Goal: Task Accomplishment & Management: Complete application form

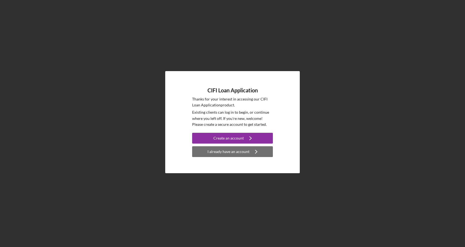
click at [240, 154] on div "I already have an account" at bounding box center [229, 151] width 42 height 11
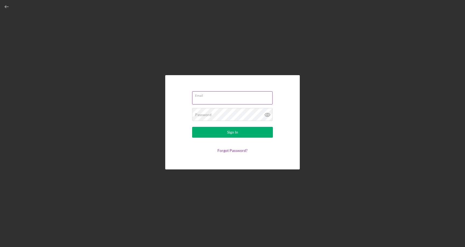
click at [227, 101] on input "Email" at bounding box center [232, 97] width 80 height 13
type input "bradley@eathereindy.com"
click at [192, 127] on button "Sign In" at bounding box center [232, 132] width 81 height 11
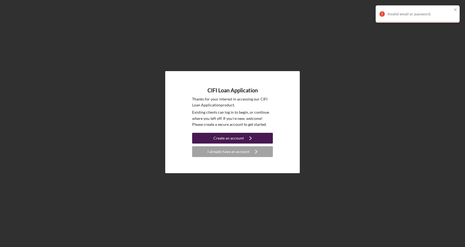
click at [237, 137] on div "Create an account" at bounding box center [228, 138] width 30 height 11
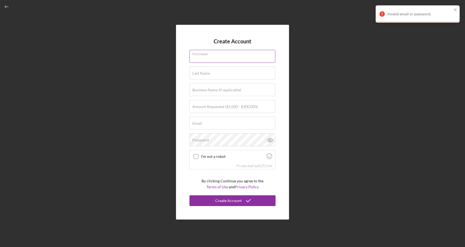
click at [220, 59] on input "First Name" at bounding box center [233, 56] width 86 height 13
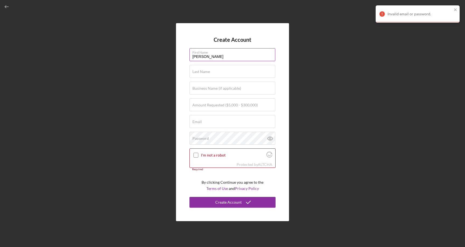
type input "Bradley"
type input "Houser"
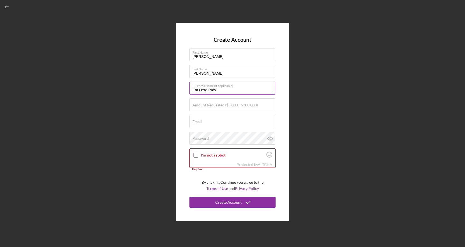
type input "Eat Here Indy LLC"
click at [233, 106] on label "Amount Requested ($5,000 - $300,000)" at bounding box center [224, 105] width 65 height 4
click at [233, 106] on input "Amount Requested ($5,000 - $300,000)" at bounding box center [233, 104] width 86 height 13
type input "$17,500"
click at [227, 121] on input "Email" at bounding box center [233, 121] width 86 height 13
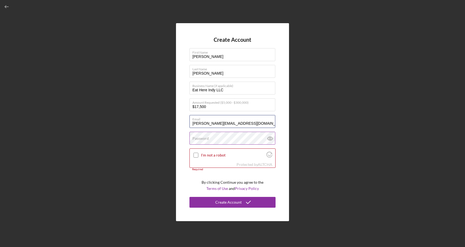
type input "bradley@eathereindy.com"
click at [199, 140] on label "Password" at bounding box center [200, 138] width 16 height 4
click at [197, 155] on input "I'm not a robot" at bounding box center [196, 155] width 5 height 5
checkbox input "true"
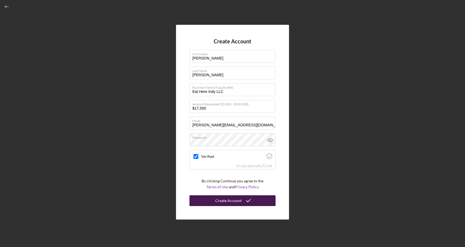
click at [242, 199] on icon "submit" at bounding box center [248, 200] width 13 height 13
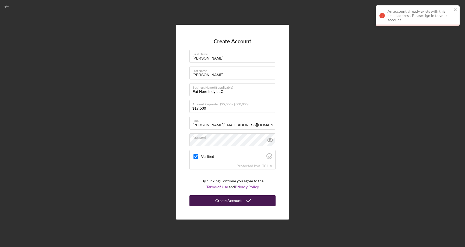
click at [406, 16] on div "An account already exists with this email address. Please sign in to your accou…" at bounding box center [420, 15] width 65 height 13
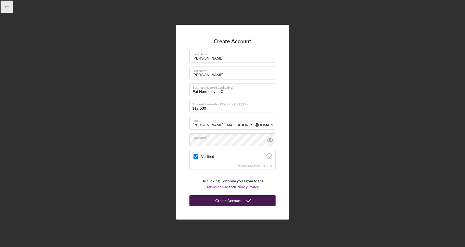
click at [3, 7] on icon "button" at bounding box center [7, 7] width 12 height 12
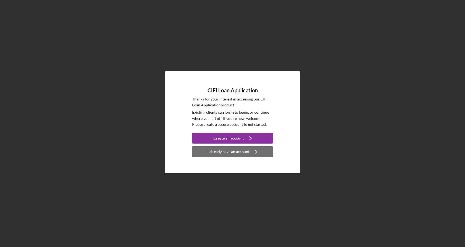
click at [227, 154] on div "I already have an account" at bounding box center [229, 151] width 42 height 11
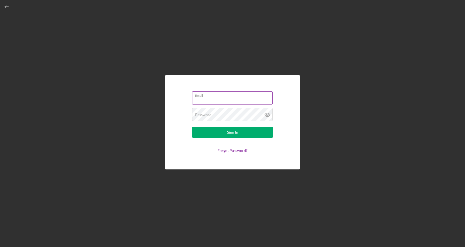
click at [224, 97] on div "Email" at bounding box center [232, 97] width 81 height 13
click at [224, 97] on input "Email" at bounding box center [232, 96] width 80 height 13
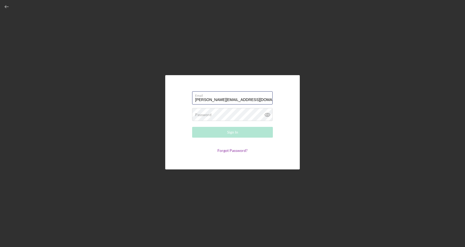
type input "bradley@eathereindy.com"
click at [137, 150] on div "Email bradley@eathereindy.com Password Required Sign In Forgot Password?" at bounding box center [233, 122] width 460 height 244
click at [237, 148] on form "Email bradley@eathereindy.com Password Required Sign In Forgot Password?" at bounding box center [233, 122] width 108 height 67
click at [237, 152] on link "Forgot Password?" at bounding box center [233, 150] width 30 height 5
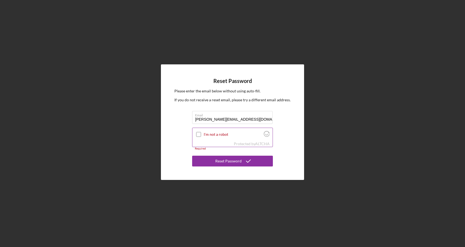
type input "bradley@eathereindy.com"
click at [199, 134] on input "I'm not a robot" at bounding box center [198, 134] width 5 height 5
checkbox input "true"
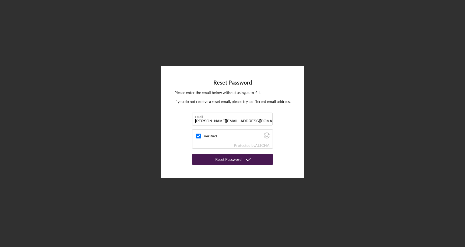
click at [241, 159] on div "Reset Password" at bounding box center [228, 159] width 26 height 11
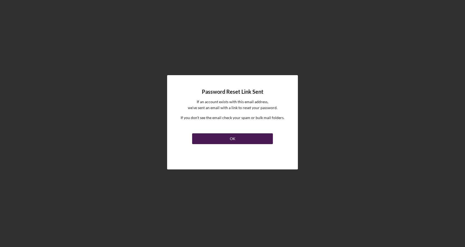
click at [231, 136] on div "OK" at bounding box center [233, 138] width 6 height 11
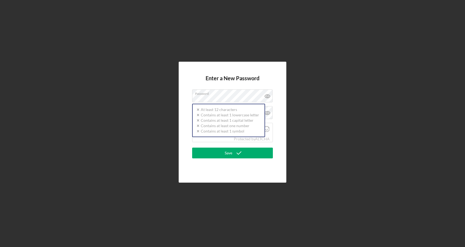
click at [319, 95] on div "Enter a New Password Password Icon/icon-validation-no At least 12 characters Ic…" at bounding box center [233, 122] width 460 height 244
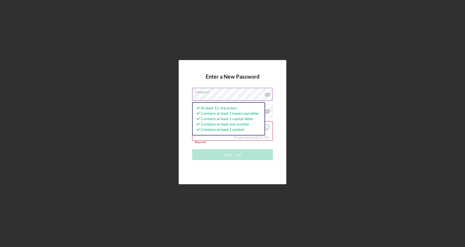
click at [271, 94] on icon at bounding box center [267, 94] width 13 height 13
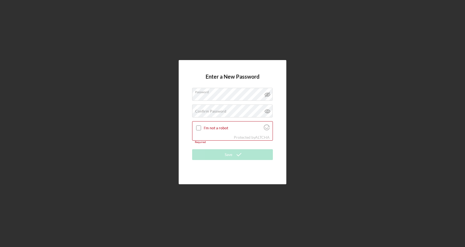
click at [265, 65] on div "Enter a New Password Password Confirm Password Passwords do not match. I'm not …" at bounding box center [233, 122] width 108 height 124
click at [199, 126] on input "I'm not a robot" at bounding box center [198, 127] width 5 height 5
checkbox input "true"
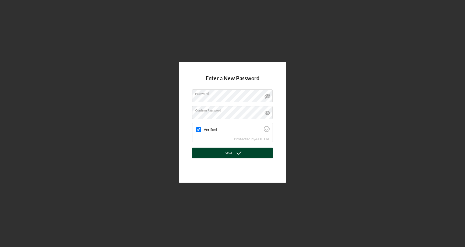
click at [236, 155] on icon "submit" at bounding box center [238, 152] width 13 height 13
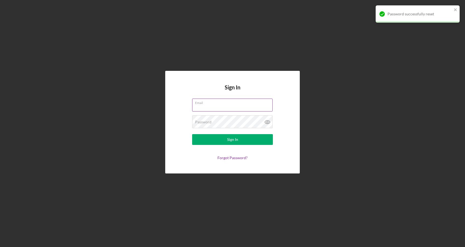
click at [212, 107] on input "Email" at bounding box center [232, 105] width 80 height 13
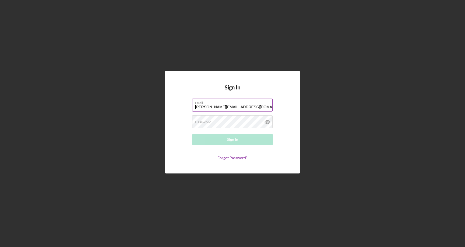
type input "[PERSON_NAME][EMAIL_ADDRESS][DOMAIN_NAME]"
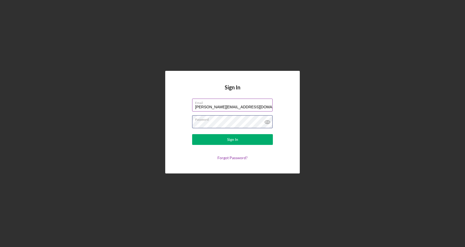
click at [192, 134] on button "Sign In" at bounding box center [232, 139] width 81 height 11
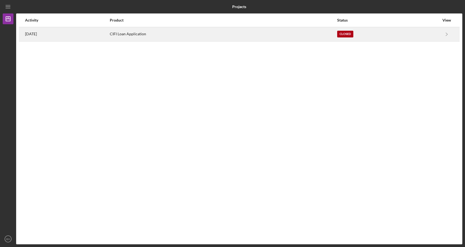
click at [348, 31] on div "Closed" at bounding box center [345, 34] width 16 height 7
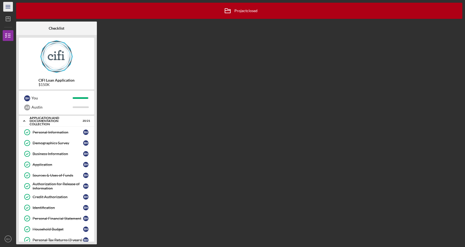
click at [9, 6] on icon "Icon/Menu" at bounding box center [8, 7] width 12 height 12
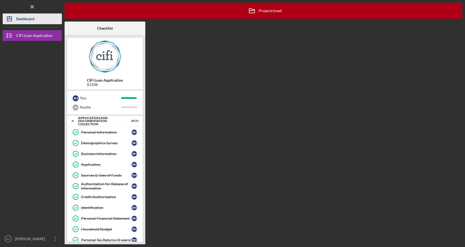
click at [20, 20] on div "Dashboard" at bounding box center [25, 19] width 18 height 12
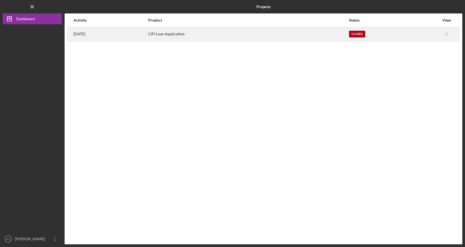
click at [240, 30] on div "CIFI Loan Application" at bounding box center [248, 33] width 200 height 13
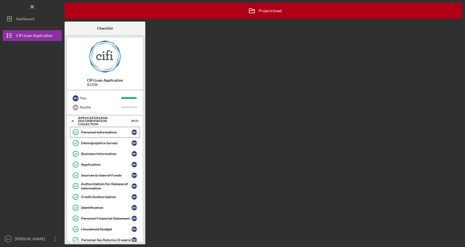
click at [100, 135] on link "Personal Information Personal Information B H" at bounding box center [105, 132] width 70 height 11
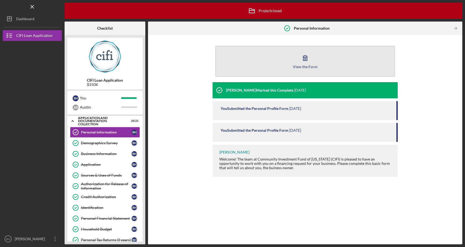
click at [321, 57] on button "View the Form Form" at bounding box center [305, 61] width 180 height 31
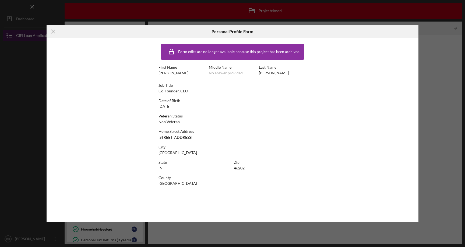
click at [47, 36] on icon "Icon/Menu Close" at bounding box center [53, 31] width 13 height 13
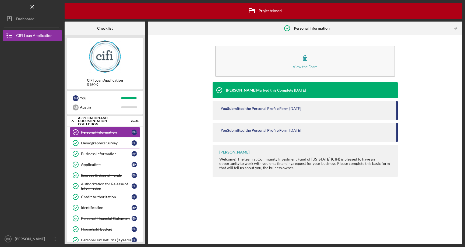
click at [99, 145] on div "Demographics Survey" at bounding box center [106, 143] width 51 height 4
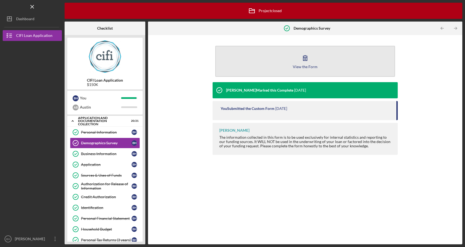
click at [327, 59] on button "View the Form Form" at bounding box center [305, 61] width 180 height 31
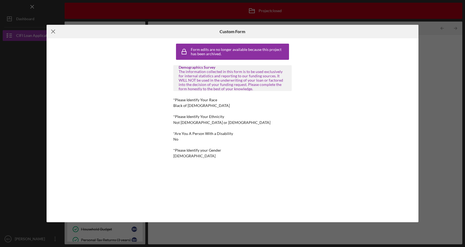
click at [52, 31] on icon "Icon/Menu Close" at bounding box center [53, 31] width 13 height 13
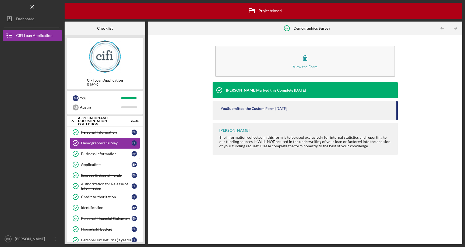
click at [98, 156] on link "Business Information Business Information B H" at bounding box center [105, 153] width 70 height 11
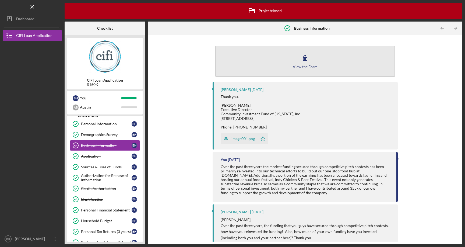
click at [301, 50] on button "View the Form Form" at bounding box center [305, 61] width 180 height 31
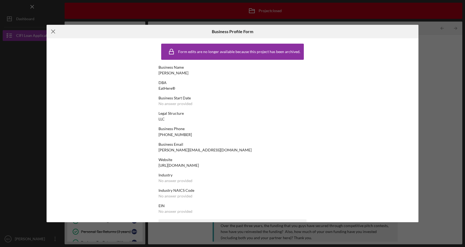
click at [51, 30] on icon "Icon/Menu Close" at bounding box center [53, 31] width 13 height 13
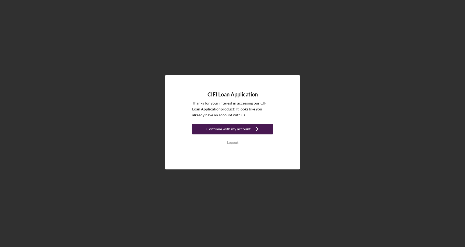
click at [236, 129] on div "Continue with my account" at bounding box center [228, 129] width 44 height 11
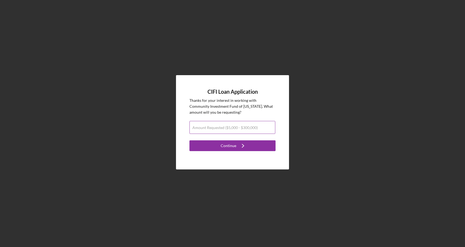
click at [248, 127] on label "Amount Requested ($5,000 - $300,000)" at bounding box center [224, 127] width 65 height 4
click at [248, 127] on input "Amount Requested ($5,000 - $300,000)" at bounding box center [233, 127] width 86 height 13
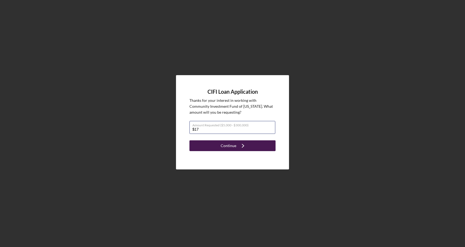
type input "$17,500"
click at [237, 148] on icon "Icon/Navigate" at bounding box center [242, 145] width 13 height 13
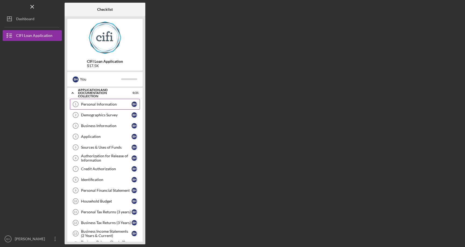
click at [102, 103] on div "Personal Information" at bounding box center [106, 104] width 51 height 4
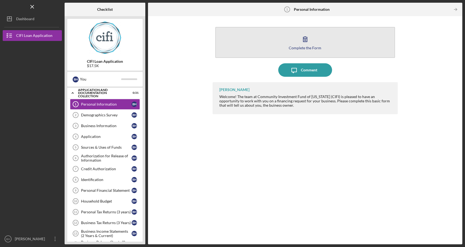
click at [319, 48] on div "Complete the Form" at bounding box center [305, 48] width 33 height 4
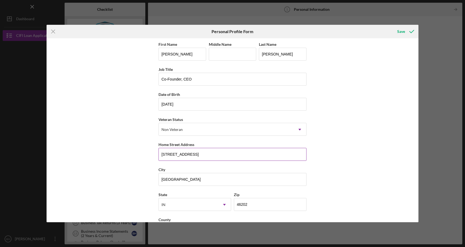
scroll to position [22, 0]
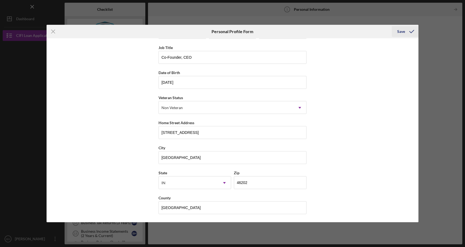
click at [402, 32] on div "Save" at bounding box center [401, 31] width 8 height 11
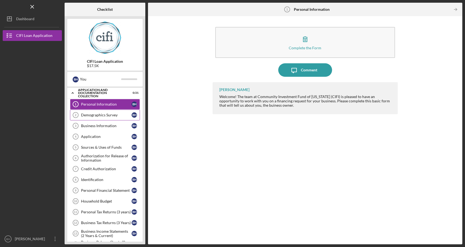
click at [107, 117] on div "Demographics Survey" at bounding box center [106, 115] width 51 height 4
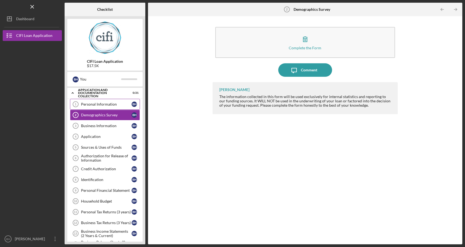
click at [118, 104] on div "Personal Information" at bounding box center [106, 104] width 51 height 4
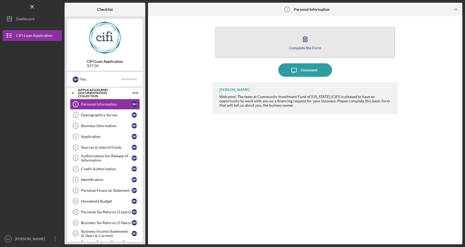
click at [309, 47] on div "Complete the Form" at bounding box center [305, 48] width 33 height 4
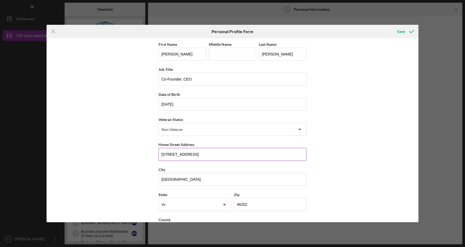
scroll to position [22, 0]
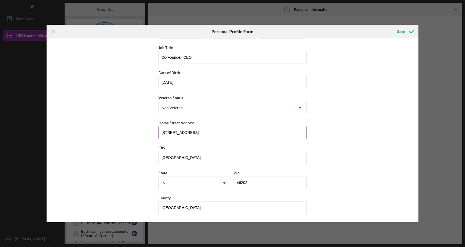
click at [211, 132] on input "152 E 22nd St, Unit C" at bounding box center [233, 132] width 148 height 13
type input "3959 Alsace Place"
type input "Indiana"
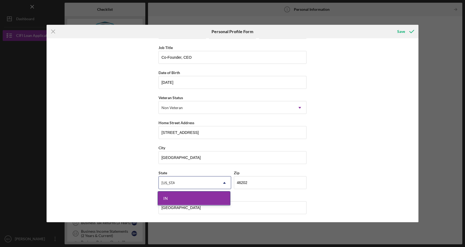
click at [202, 200] on div "IN" at bounding box center [194, 198] width 72 height 14
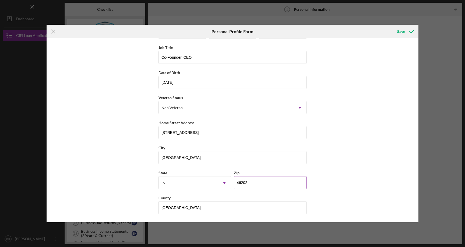
click at [250, 183] on input "46202" at bounding box center [270, 182] width 73 height 13
type input "46226"
click at [340, 173] on div "First Name Bradley Middle Name Last Name Houser Job Title Co-Founder, CEO Date …" at bounding box center [233, 130] width 372 height 184
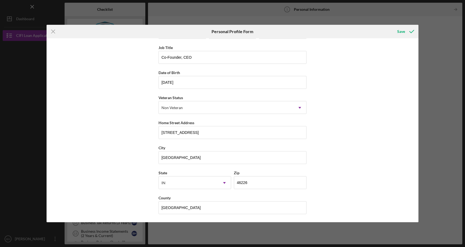
scroll to position [0, 0]
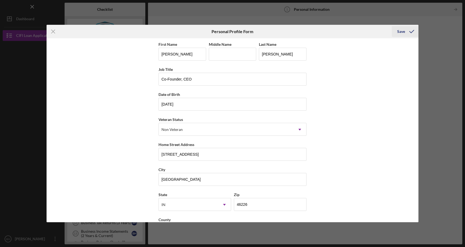
click at [405, 32] on icon "submit" at bounding box center [411, 31] width 13 height 13
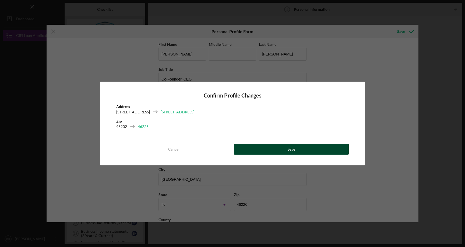
click at [272, 148] on button "Save" at bounding box center [291, 149] width 115 height 11
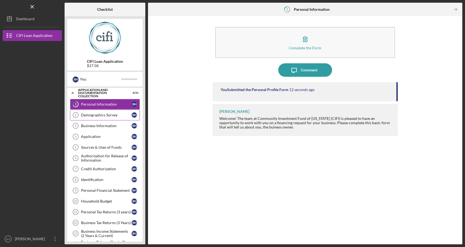
click at [106, 117] on div "Demographics Survey" at bounding box center [106, 115] width 51 height 4
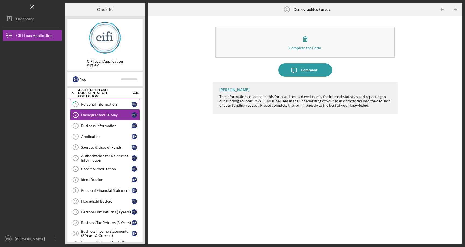
click at [97, 104] on div "Personal Information" at bounding box center [106, 104] width 51 height 4
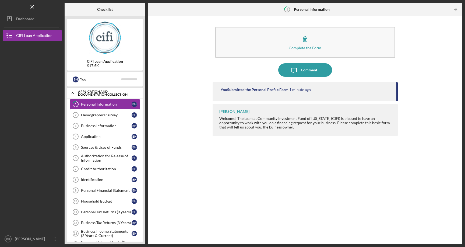
click at [103, 93] on div "Application and Documentation Collection" at bounding box center [107, 93] width 58 height 6
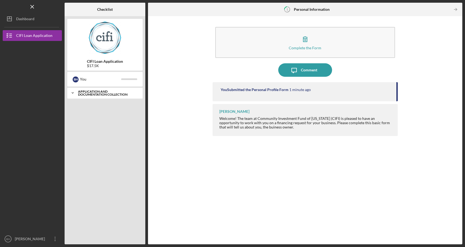
click at [103, 93] on div "Application and Documentation Collection" at bounding box center [107, 93] width 58 height 6
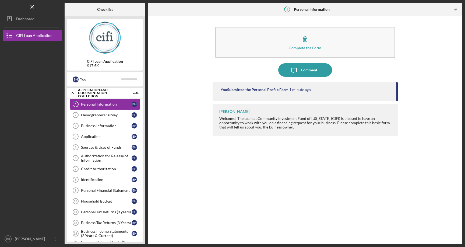
click at [101, 106] on div "Personal Information" at bounding box center [106, 104] width 51 height 4
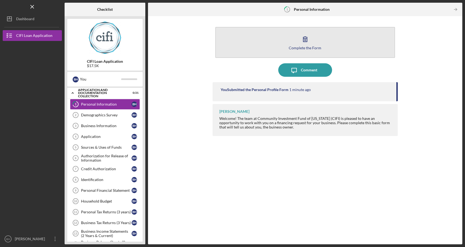
click at [314, 36] on button "Complete the Form Form" at bounding box center [305, 42] width 180 height 31
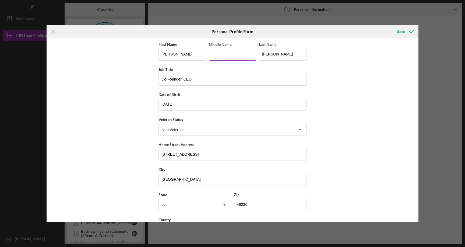
click at [232, 54] on input "Middle Name" at bounding box center [233, 54] width 48 height 13
type input "Eugene"
click at [325, 73] on div "First Name Bradley Middle Name Eugene Last Name Houser Job Title Co-Founder, CE…" at bounding box center [233, 130] width 372 height 184
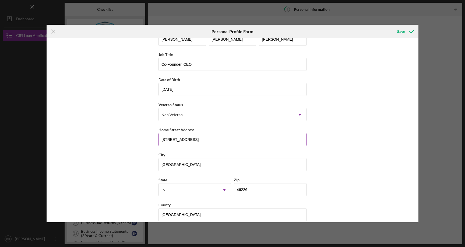
scroll to position [22, 0]
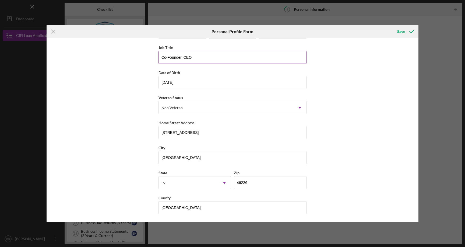
click at [167, 57] on input "Co-Founder, CEO" at bounding box center [233, 57] width 148 height 13
type input "Founder, CEO"
click at [403, 29] on div "Save" at bounding box center [401, 31] width 8 height 11
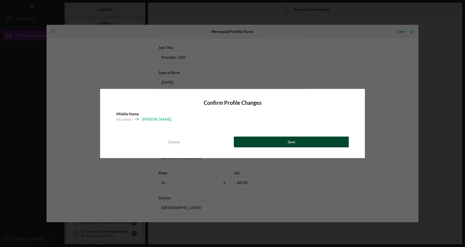
click at [292, 142] on div "Save" at bounding box center [292, 141] width 8 height 11
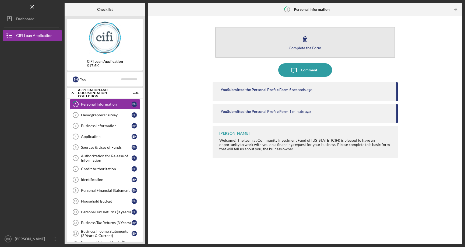
click at [306, 40] on icon "button" at bounding box center [305, 38] width 13 height 13
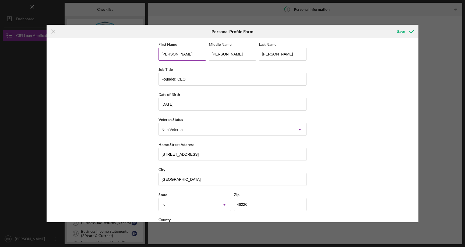
click at [180, 52] on input "Bradley" at bounding box center [183, 54] width 48 height 13
type input "s"
type input "Bradley"
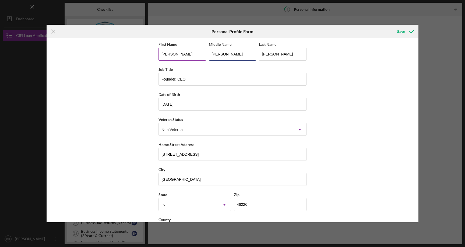
type input "Eugene"
type input "Houser"
type input "11/05/1987"
click at [194, 128] on div "Non Veteran" at bounding box center [226, 129] width 135 height 12
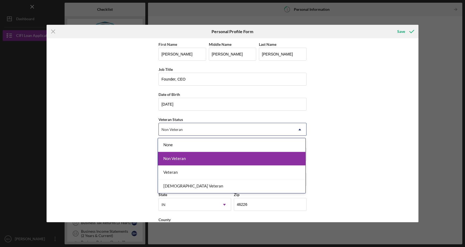
click at [190, 158] on div "Non Veteran" at bounding box center [232, 159] width 148 height 14
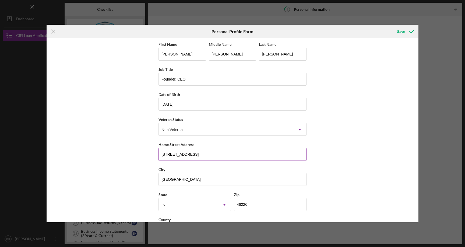
click at [193, 156] on input "3959 Alsace Place" at bounding box center [233, 154] width 148 height 13
click at [197, 178] on input "Indianapolis" at bounding box center [233, 179] width 148 height 13
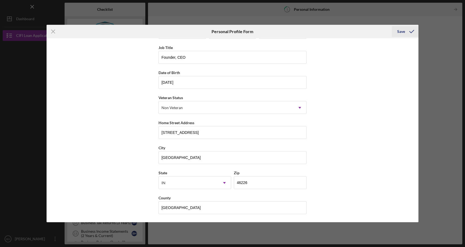
click at [400, 34] on div "Save" at bounding box center [401, 31] width 8 height 11
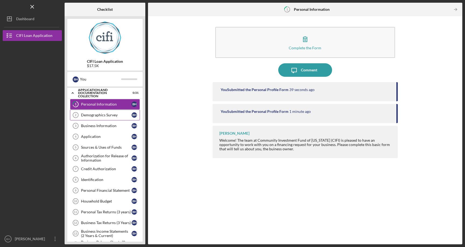
click at [85, 117] on div "Demographics Survey" at bounding box center [106, 115] width 51 height 4
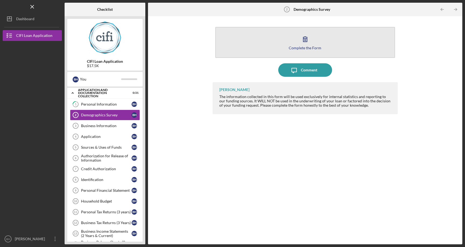
click at [335, 39] on button "Complete the Form Form" at bounding box center [305, 42] width 180 height 31
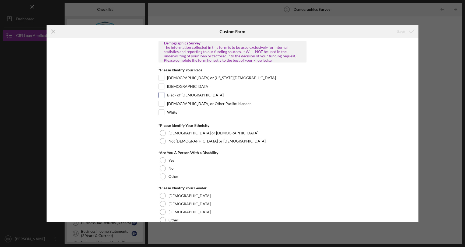
click at [160, 99] on div "Black of African American" at bounding box center [233, 96] width 148 height 9
click at [162, 96] on input "Black of African American" at bounding box center [161, 94] width 5 height 5
checkbox input "true"
click at [165, 139] on div "Not Hispanic or Latino" at bounding box center [233, 141] width 148 height 8
click at [163, 167] on div at bounding box center [163, 168] width 6 height 6
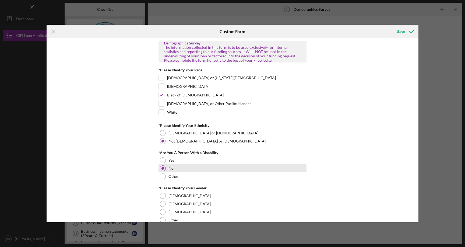
scroll to position [10, 0]
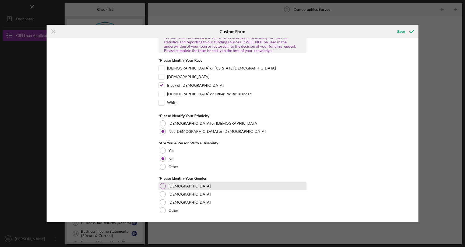
click at [164, 186] on div at bounding box center [163, 186] width 6 height 6
click at [398, 32] on div "Save" at bounding box center [401, 31] width 8 height 11
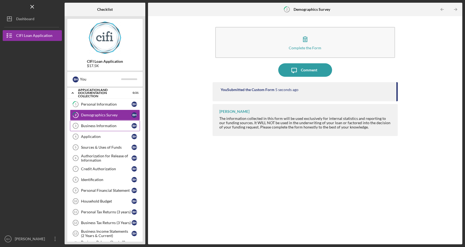
click at [80, 126] on icon "Business Information 3" at bounding box center [75, 125] width 13 height 13
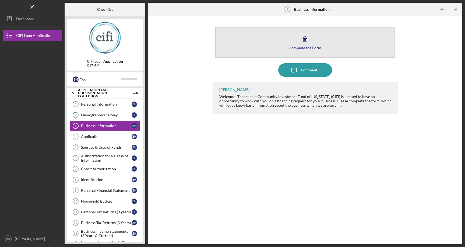
click at [314, 35] on button "Complete the Form Form" at bounding box center [305, 42] width 180 height 31
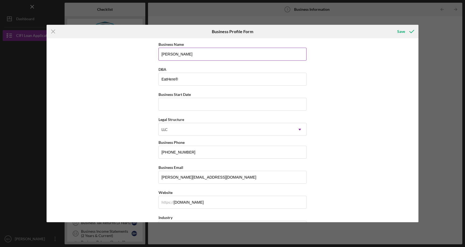
click at [216, 55] on input "[PERSON_NAME]" at bounding box center [233, 54] width 148 height 13
type input "Eat Here Indy LLC"
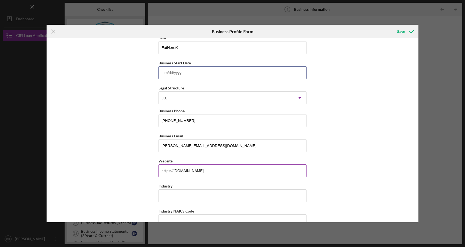
scroll to position [36, 0]
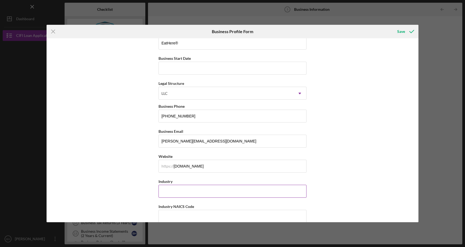
click at [211, 194] on input "Industry" at bounding box center [233, 191] width 148 height 13
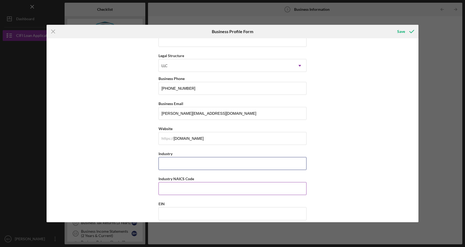
scroll to position [0, 0]
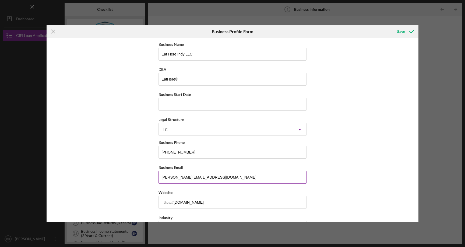
click at [226, 181] on input "bradley@eathereindy.com" at bounding box center [233, 177] width 148 height 13
click at [183, 106] on input "Business Start Date" at bounding box center [233, 104] width 148 height 13
type input "01/29/2016"
click at [295, 132] on icon "Icon/Dropdown Arrow" at bounding box center [299, 129] width 13 height 13
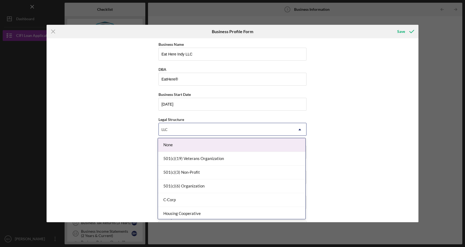
click at [368, 118] on div "Business Name Eat Here Indy LLC DBA EatHere® Business Start Date 01/29/2016 Leg…" at bounding box center [233, 130] width 372 height 184
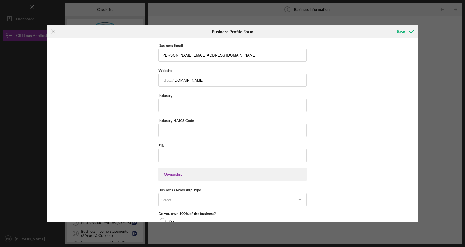
scroll to position [122, 0]
click at [198, 152] on input "EIN" at bounding box center [233, 155] width 148 height 13
paste input "81-1355365"
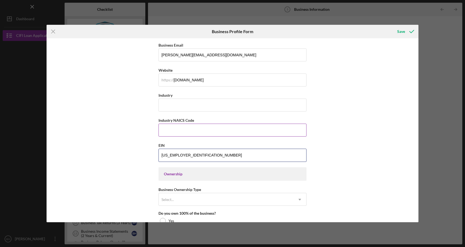
type input "81-1355365"
drag, startPoint x: 198, startPoint y: 120, endPoint x: 157, endPoint y: 120, distance: 41.2
click at [157, 120] on div "Business Name Eat Here Indy LLC DBA EatHere® Business Start Date 01/29/2016 Leg…" at bounding box center [233, 130] width 372 height 184
copy label "Industry NAICS Code"
click at [183, 137] on div "Business Name Eat Here Indy LLC DBA EatHere® Business Start Date 01/29/2016 Leg…" at bounding box center [233, 191] width 148 height 545
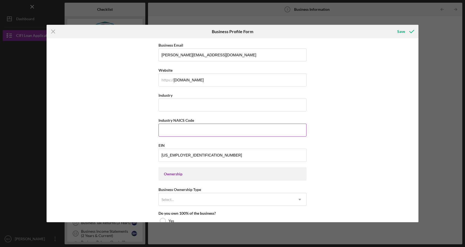
click at [189, 133] on input "Industry NAICS Code" at bounding box center [233, 130] width 148 height 13
paste input "561920"
type input "561920"
click at [181, 101] on input "Industry" at bounding box center [233, 105] width 148 height 13
paste input "Convention and Trade Show Organizers"
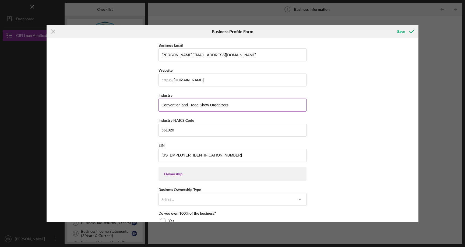
click at [161, 105] on input "Convention and Trade Show Organizers" at bounding box center [233, 105] width 148 height 13
paste input "Marketing Consulting Services"
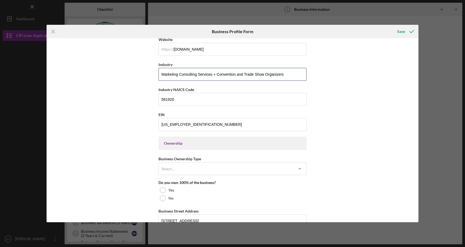
scroll to position [154, 0]
type input "Marketing Consulting Services + Convention and Trade Show Organizers"
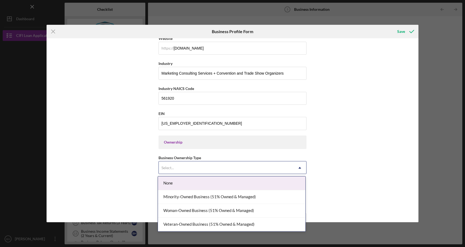
click at [211, 169] on div "Select..." at bounding box center [226, 168] width 135 height 12
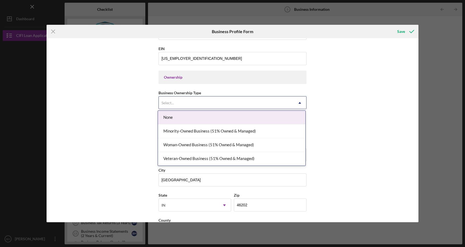
scroll to position [220, 0]
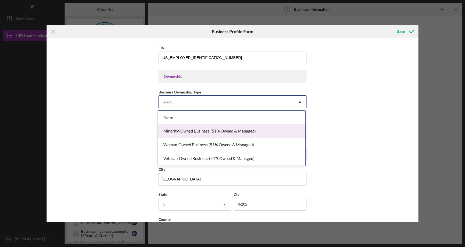
click at [239, 132] on div "Minority-Owned Business (51% Owned & Managed)" at bounding box center [232, 131] width 148 height 14
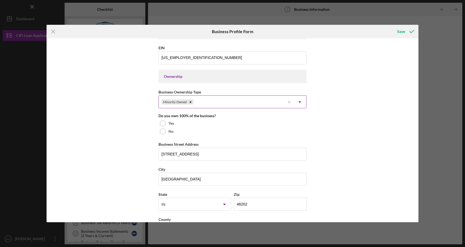
click at [263, 100] on div "Minority-Owned" at bounding box center [222, 102] width 127 height 12
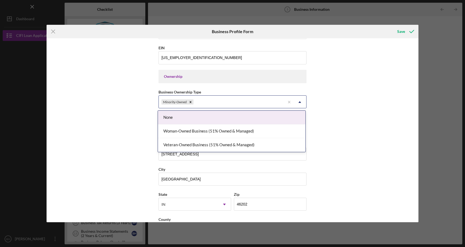
click at [255, 102] on div "Minority-Owned" at bounding box center [222, 102] width 127 height 12
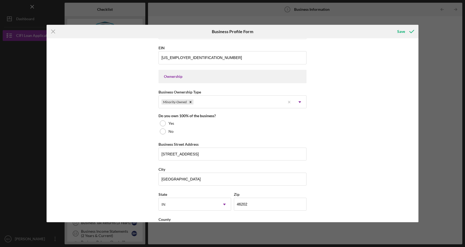
scroll to position [235, 0]
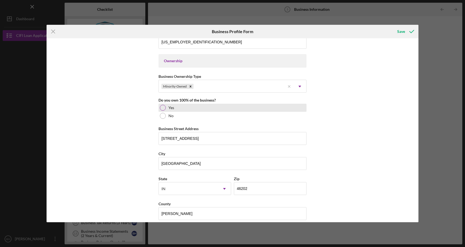
click at [160, 108] on div at bounding box center [163, 108] width 6 height 6
click at [216, 140] on input "152 E 22nd St" at bounding box center [233, 138] width 148 height 13
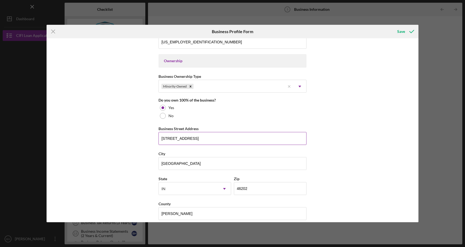
click at [216, 140] on input "152 E 22nd St" at bounding box center [233, 138] width 148 height 13
type input "3959 Alsace Place"
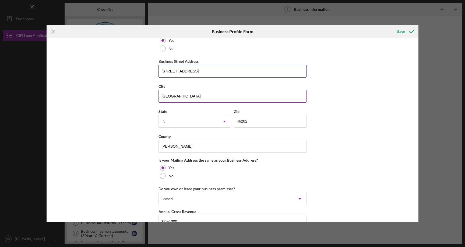
scroll to position [309, 0]
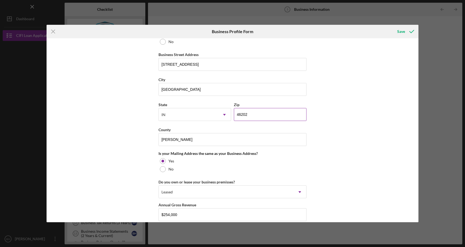
click at [263, 115] on input "46202" at bounding box center [270, 114] width 73 height 13
type input "46226"
click at [360, 107] on div "Business Name Eat Here Indy LLC DBA EatHere® Business Start Date 01/29/2016 Leg…" at bounding box center [233, 130] width 372 height 184
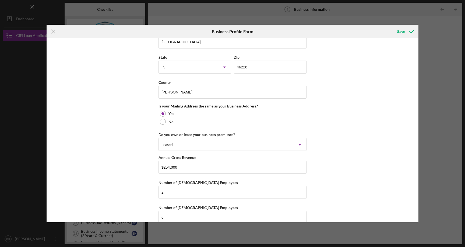
scroll to position [361, 0]
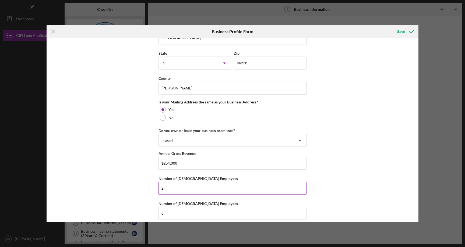
click at [193, 191] on input "2" at bounding box center [233, 188] width 148 height 13
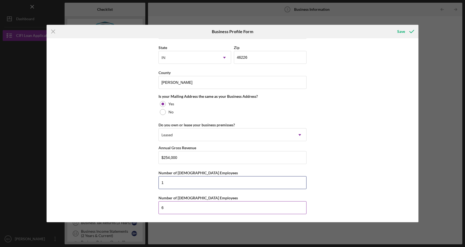
type input "1"
click at [171, 209] on input "6" at bounding box center [233, 207] width 148 height 13
type input "35"
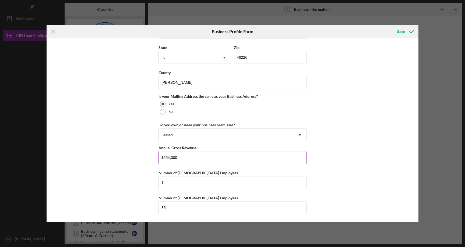
click at [208, 155] on input "$254,000" at bounding box center [233, 157] width 148 height 13
paste input
drag, startPoint x: 181, startPoint y: 156, endPoint x: 163, endPoint y: 157, distance: 18.3
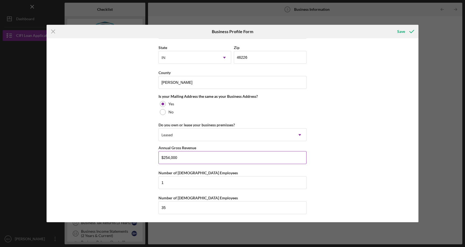
click at [163, 157] on input "$254,000" at bounding box center [233, 157] width 148 height 13
type input "$141,366"
click at [405, 30] on div "Save" at bounding box center [401, 31] width 8 height 11
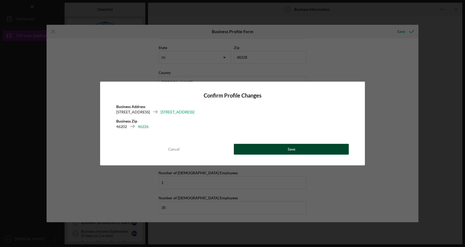
click at [289, 149] on div "Save" at bounding box center [292, 149] width 8 height 11
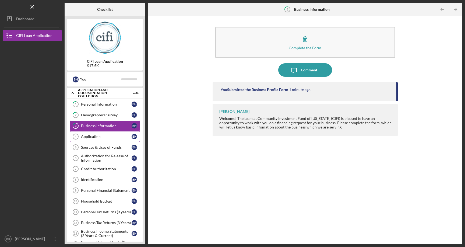
click at [87, 136] on div "Application" at bounding box center [106, 136] width 51 height 4
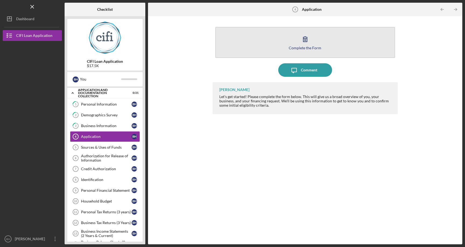
click at [310, 41] on icon "button" at bounding box center [305, 38] width 13 height 13
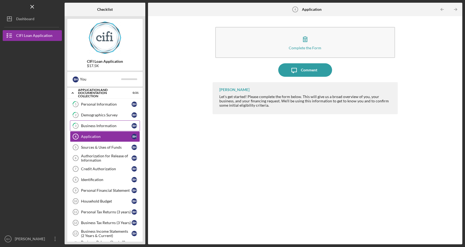
click at [106, 128] on div "Business Information" at bounding box center [106, 126] width 51 height 4
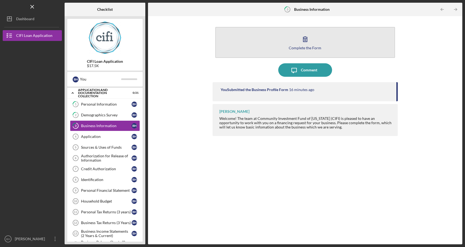
click at [321, 43] on button "Complete the Form Form" at bounding box center [305, 42] width 180 height 31
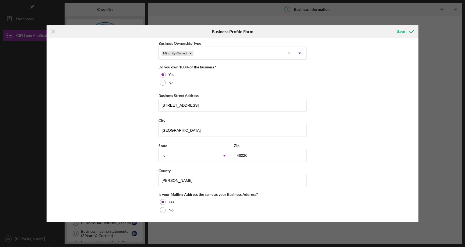
scroll to position [366, 0]
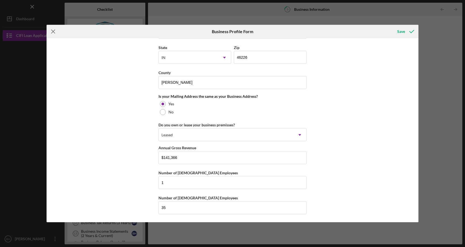
click at [52, 31] on line at bounding box center [52, 31] width 3 height 3
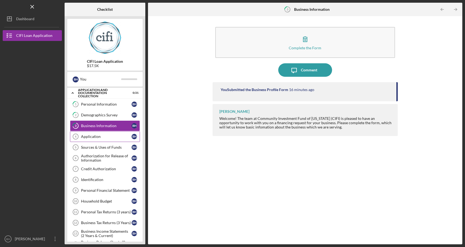
click at [97, 139] on link "Application 4 Application B H" at bounding box center [105, 136] width 70 height 11
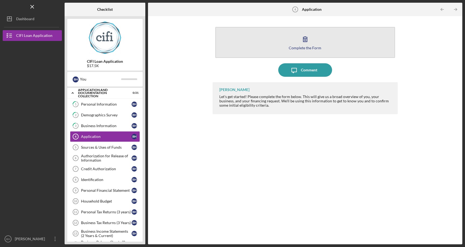
click at [313, 43] on button "Complete the Form Form" at bounding box center [305, 42] width 180 height 31
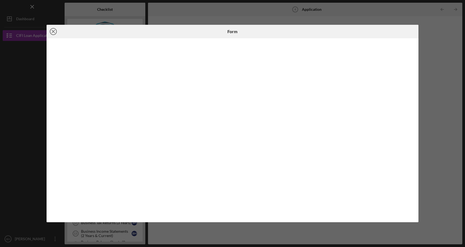
click at [54, 33] on line at bounding box center [53, 31] width 3 height 3
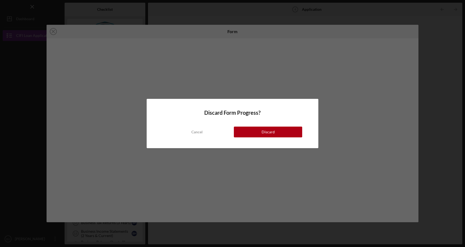
click at [264, 126] on div "Cancel Discard" at bounding box center [232, 127] width 139 height 22
click at [265, 134] on div "Discard" at bounding box center [268, 132] width 13 height 11
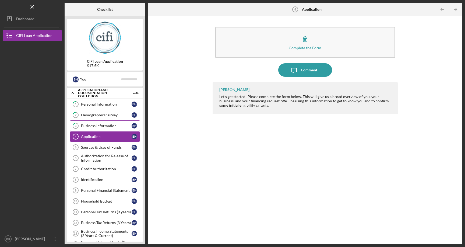
click at [91, 124] on div "Business Information" at bounding box center [106, 126] width 51 height 4
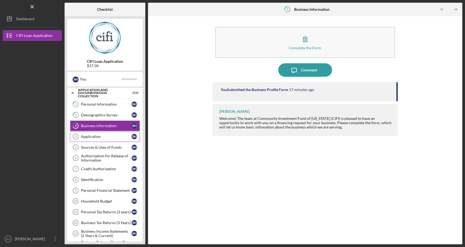
click at [103, 131] on link "Application 4 Application B H" at bounding box center [105, 136] width 70 height 11
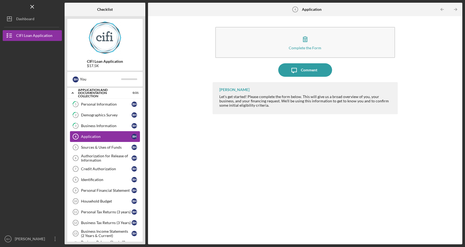
click at [103, 131] on link "Application 4 Application B H" at bounding box center [105, 136] width 70 height 11
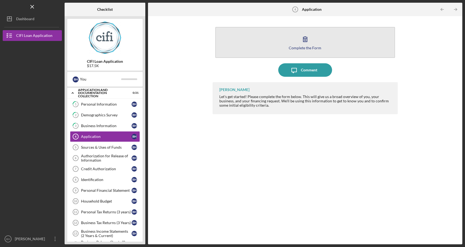
click at [298, 52] on button "Complete the Form Form" at bounding box center [305, 42] width 180 height 31
click at [317, 47] on div "Complete the Form" at bounding box center [305, 48] width 33 height 4
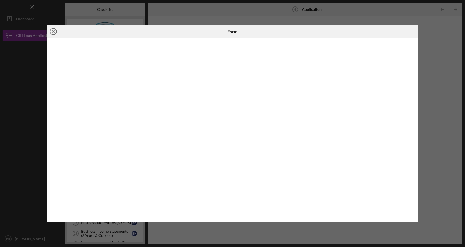
click at [55, 31] on icon "Icon/Close" at bounding box center [53, 31] width 13 height 13
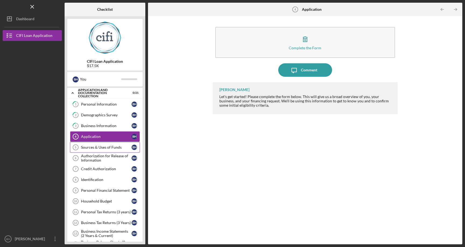
click at [96, 149] on div "Sources & Uses of Funds" at bounding box center [106, 147] width 51 height 4
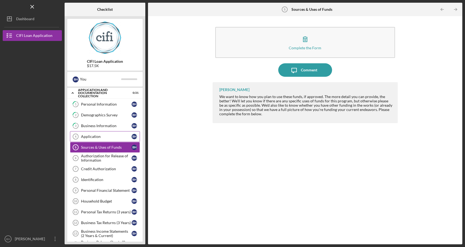
click at [107, 138] on div "Application" at bounding box center [106, 136] width 51 height 4
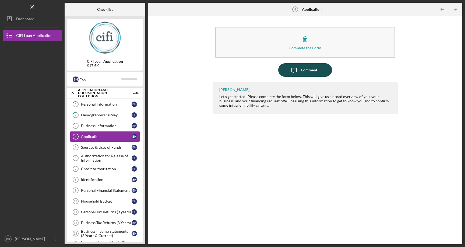
click at [304, 74] on div "Comment" at bounding box center [309, 69] width 16 height 13
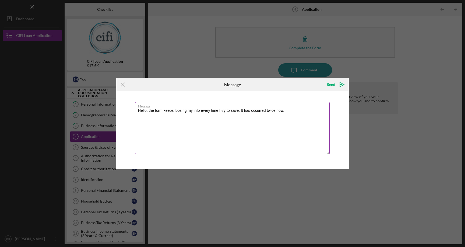
click at [240, 112] on textarea "Hello, the form keeps loosing my info every time I try to save. It has occurred…" at bounding box center [232, 128] width 195 height 52
type textarea "Hello, the form keeps loosing my info every time I try to save. It has occurred…"
click at [344, 84] on icon "Icon/icon-invite-send" at bounding box center [341, 84] width 13 height 13
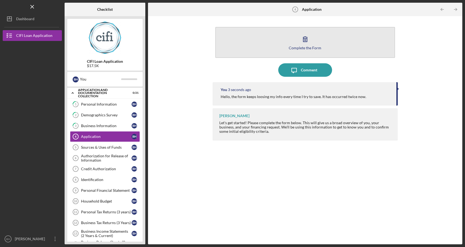
click at [344, 41] on button "Complete the Form Form" at bounding box center [305, 42] width 180 height 31
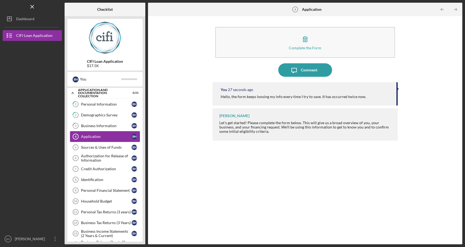
click at [98, 136] on div "Application" at bounding box center [106, 136] width 51 height 4
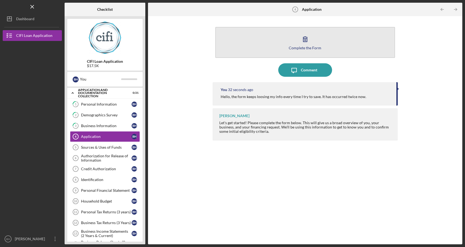
click at [310, 47] on div "Complete the Form" at bounding box center [305, 48] width 33 height 4
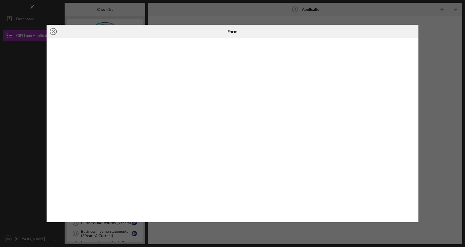
click at [54, 30] on icon "Icon/Close" at bounding box center [53, 31] width 13 height 13
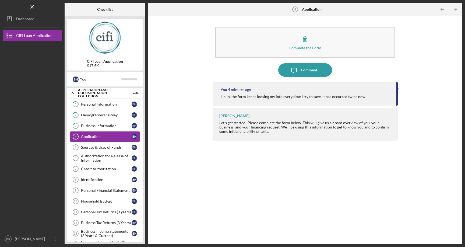
click at [375, 103] on div "You 4 minutes ago Hello, the form keeps loosing my info every time I try to sav…" at bounding box center [305, 93] width 185 height 23
click at [318, 68] on button "Icon/Message Comment" at bounding box center [305, 69] width 54 height 13
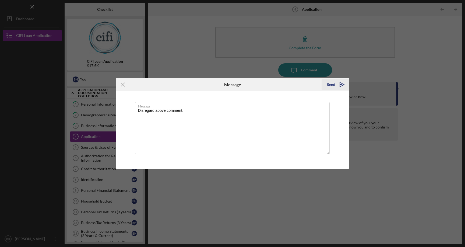
type textarea "Disregard above comment."
click at [338, 83] on icon "Icon/icon-invite-send" at bounding box center [341, 84] width 13 height 13
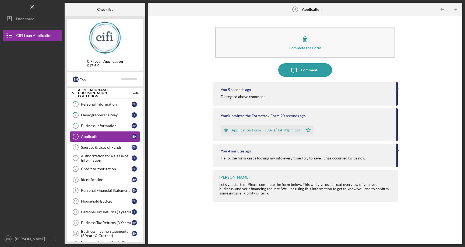
click at [278, 130] on div "Application Form -- 2025-09-15 04_01pm.pdf" at bounding box center [266, 130] width 69 height 4
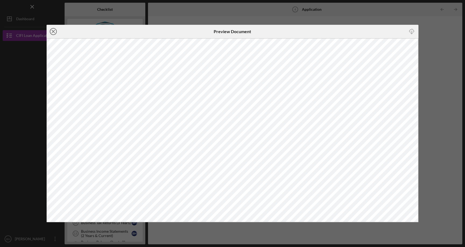
click at [56, 31] on icon "Icon/Close" at bounding box center [53, 31] width 13 height 13
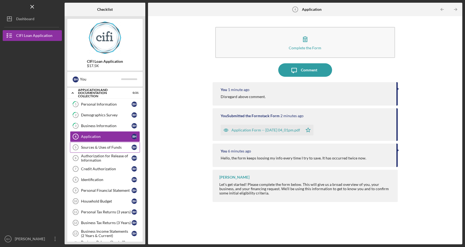
click at [103, 148] on div "Sources & Uses of Funds" at bounding box center [106, 147] width 51 height 4
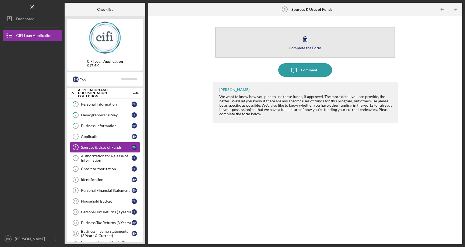
click at [318, 39] on button "Complete the Form Form" at bounding box center [305, 42] width 180 height 31
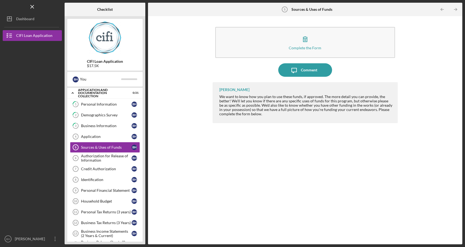
click at [275, 112] on div "We want to know how you plan to use these funds, if approved. The more detail y…" at bounding box center [305, 105] width 173 height 22
click at [94, 135] on div "Application" at bounding box center [106, 136] width 51 height 4
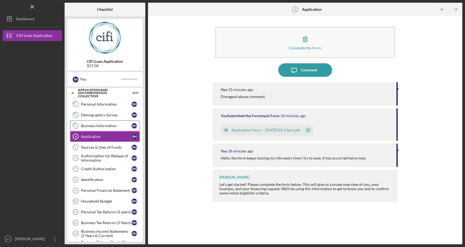
click at [98, 129] on link "3 Business Information B H" at bounding box center [105, 125] width 70 height 11
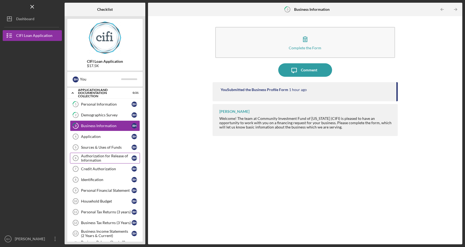
click at [107, 159] on div "Authorization for Release of Information" at bounding box center [106, 158] width 51 height 9
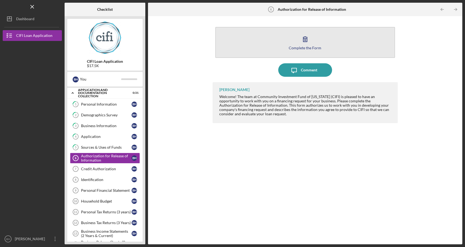
click at [313, 37] on button "Complete the Form Form" at bounding box center [305, 42] width 180 height 31
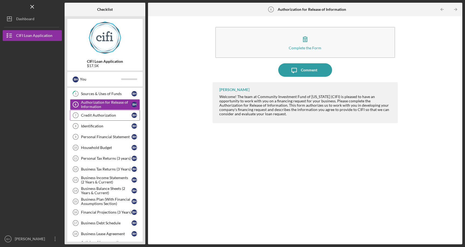
scroll to position [55, 0]
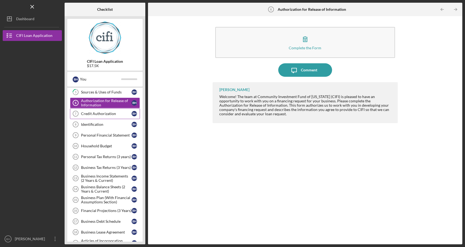
click at [103, 115] on div "Credit Authorization" at bounding box center [106, 113] width 51 height 4
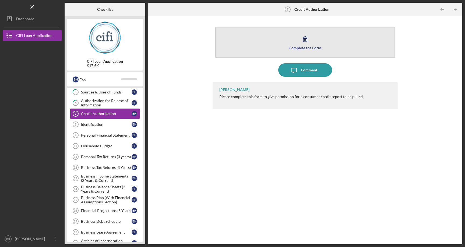
click at [307, 45] on icon "button" at bounding box center [305, 38] width 13 height 13
click at [296, 52] on button "Complete the Form Form" at bounding box center [305, 42] width 180 height 31
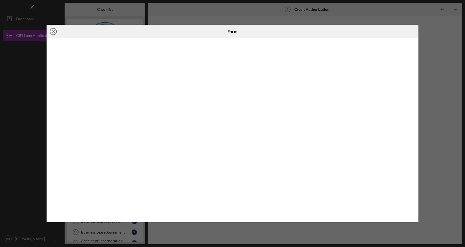
click at [54, 29] on icon "Icon/Close" at bounding box center [53, 31] width 13 height 13
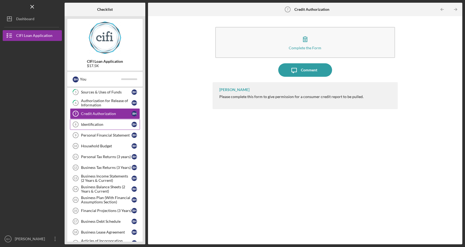
click at [101, 125] on div "Identification" at bounding box center [106, 124] width 51 height 4
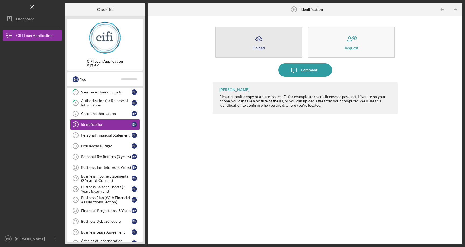
click at [250, 48] on button "Icon/Upload Upload" at bounding box center [258, 42] width 87 height 31
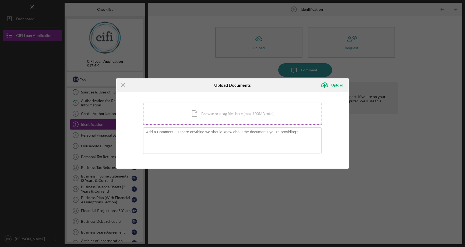
click at [236, 115] on div "Icon/Document Browse or drag files here (max 100MB total) Tap to choose files o…" at bounding box center [232, 114] width 179 height 22
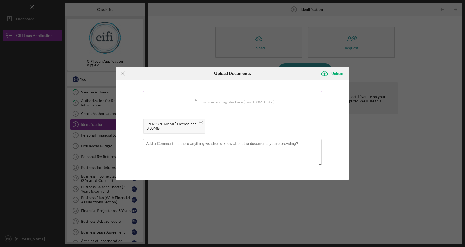
click at [284, 102] on div "Icon/Document Browse or drag files here (max 100MB total) Tap to choose files o…" at bounding box center [232, 102] width 179 height 22
click at [337, 73] on div "Upload" at bounding box center [337, 73] width 12 height 11
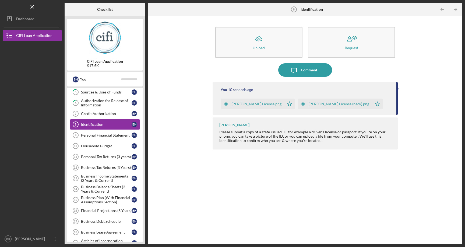
click at [243, 185] on div "You 10 seconds ago Bradley License.png Icon/Star Bradley License (back).png Ico…" at bounding box center [305, 159] width 185 height 154
click at [106, 132] on link "Personal Financial Statement 9 Personal Financial Statement B H" at bounding box center [105, 135] width 70 height 11
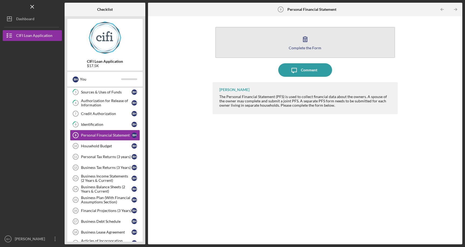
click at [318, 45] on button "Complete the Form Form" at bounding box center [305, 42] width 180 height 31
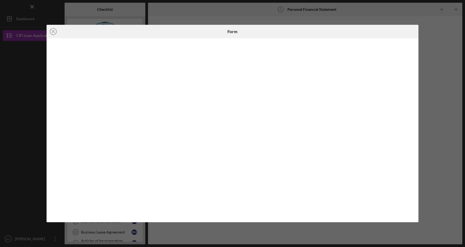
click at [48, 159] on div at bounding box center [233, 130] width 372 height 184
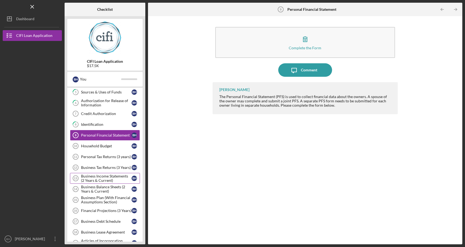
scroll to position [89, 0]
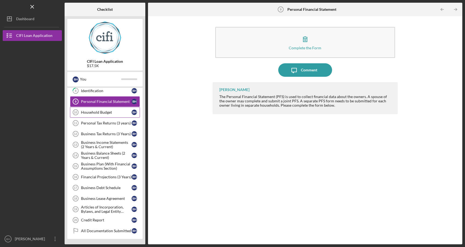
click at [97, 114] on div "Household Budget" at bounding box center [106, 112] width 51 height 4
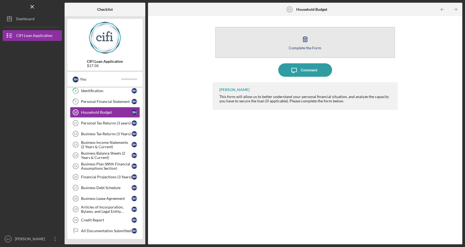
click at [298, 38] on button "Complete the Form Form" at bounding box center [305, 42] width 180 height 31
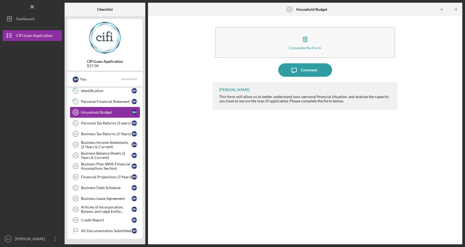
click at [97, 112] on div "Household Budget" at bounding box center [106, 112] width 51 height 4
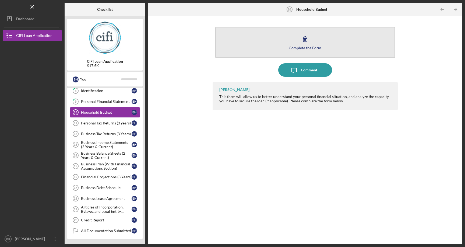
click at [296, 40] on button "Complete the Form Form" at bounding box center [305, 42] width 180 height 31
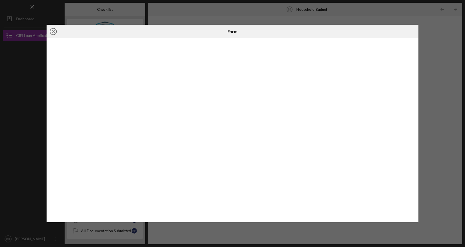
click at [55, 32] on icon "Icon/Close" at bounding box center [53, 31] width 13 height 13
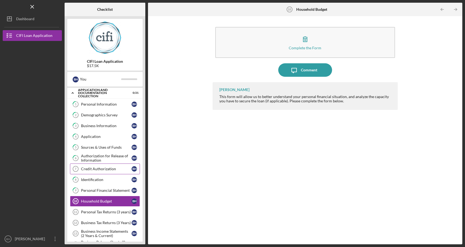
click at [111, 170] on div "Credit Authorization" at bounding box center [106, 169] width 51 height 4
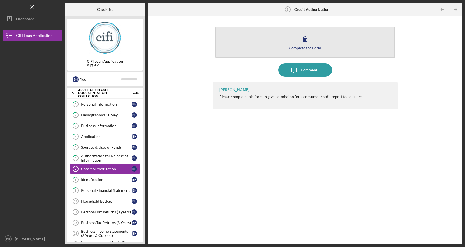
click at [307, 47] on div "Complete the Form" at bounding box center [305, 48] width 33 height 4
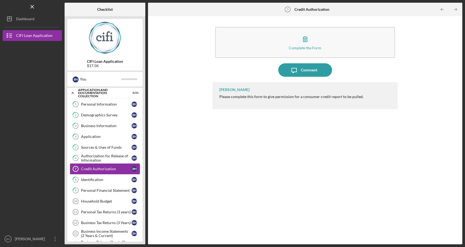
click at [89, 170] on div "Credit Authorization" at bounding box center [106, 169] width 51 height 4
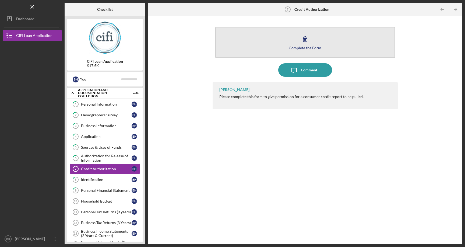
click at [299, 42] on icon "button" at bounding box center [305, 38] width 13 height 13
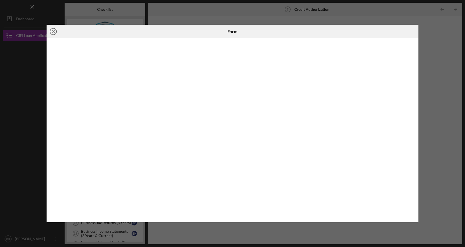
click at [55, 32] on icon "Icon/Close" at bounding box center [53, 31] width 13 height 13
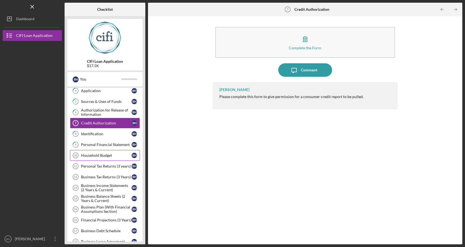
scroll to position [55, 0]
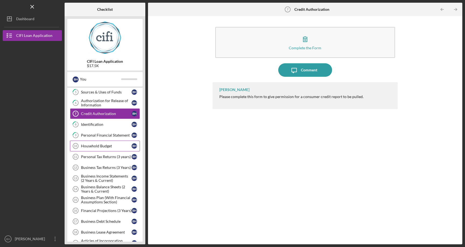
click at [103, 149] on link "Household Budget 10 Household Budget B H" at bounding box center [105, 146] width 70 height 11
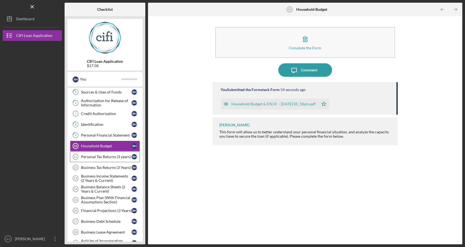
click at [108, 159] on div "Personal Tax Returns (3 years)" at bounding box center [106, 157] width 51 height 4
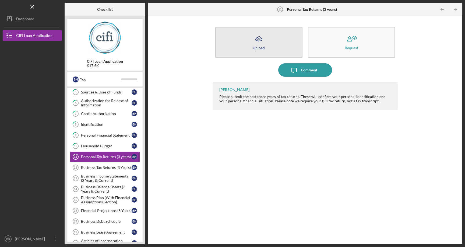
click at [261, 37] on icon "Icon/Upload" at bounding box center [258, 38] width 13 height 13
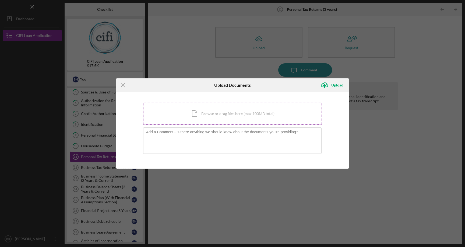
click at [232, 113] on div "Icon/Document Browse or drag files here (max 100MB total) Tap to choose files o…" at bounding box center [232, 114] width 179 height 22
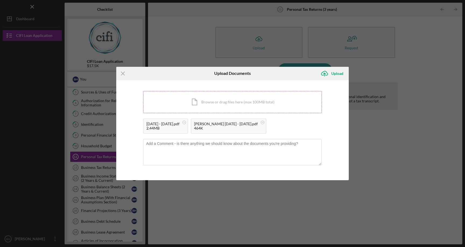
click at [243, 101] on div "Icon/Document Browse or drag files here (max 100MB total) Tap to choose files o…" at bounding box center [232, 102] width 179 height 22
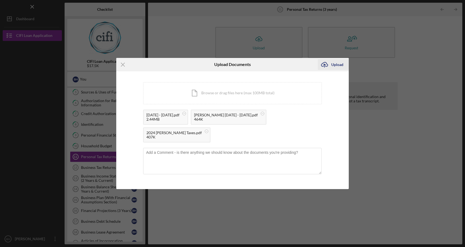
click at [331, 70] on button "Icon/Upload Upload" at bounding box center [333, 64] width 31 height 11
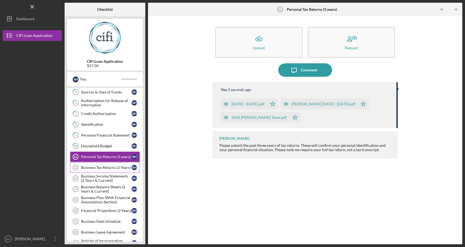
click at [98, 167] on div "Business Tax Returns (3 Years)" at bounding box center [106, 167] width 51 height 4
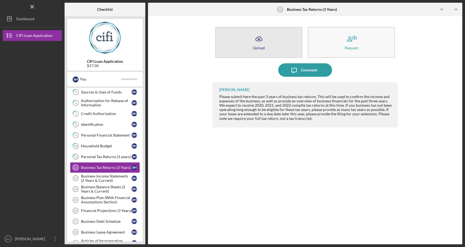
click at [259, 44] on icon "Icon/Upload" at bounding box center [258, 38] width 13 height 13
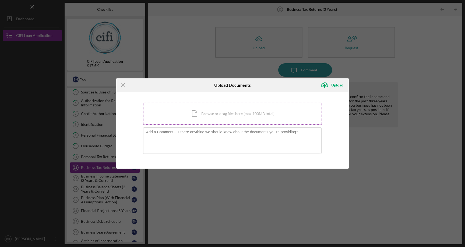
click at [276, 113] on div "Icon/Document Browse or drag files here (max 100MB total) Tap to choose files o…" at bounding box center [232, 114] width 179 height 22
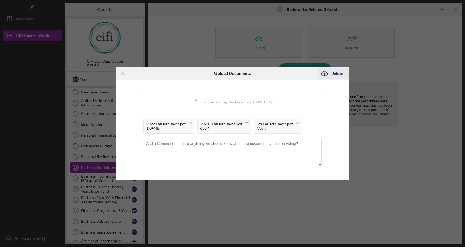
click at [336, 72] on div "Upload" at bounding box center [337, 73] width 12 height 11
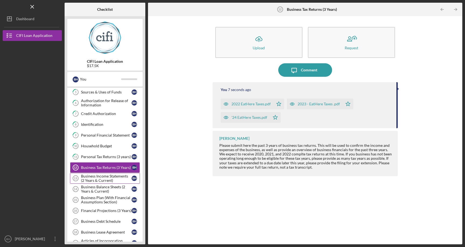
click at [90, 179] on div "Business Income Statements (2 Years & Current)" at bounding box center [106, 178] width 51 height 9
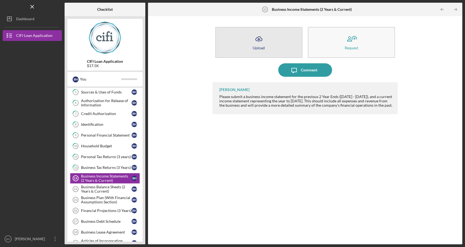
click at [252, 37] on button "Icon/Upload Upload" at bounding box center [258, 42] width 87 height 31
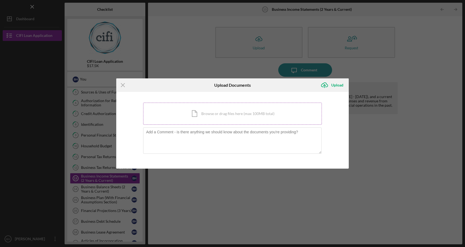
click at [267, 106] on div "Icon/Document Browse or drag files here (max 100MB total) Tap to choose files o…" at bounding box center [232, 114] width 179 height 22
click at [122, 83] on icon "Icon/Menu Close" at bounding box center [122, 84] width 13 height 13
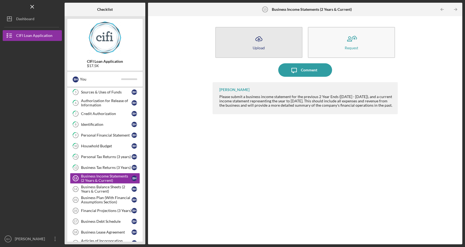
click at [266, 42] on button "Icon/Upload Upload" at bounding box center [258, 42] width 87 height 31
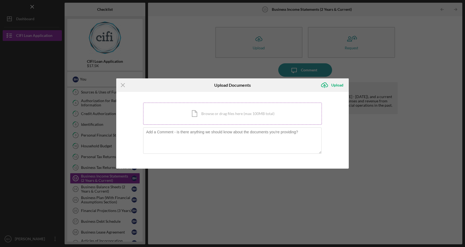
click at [204, 108] on div "Icon/Document Browse or drag files here (max 100MB total) Tap to choose files o…" at bounding box center [232, 114] width 179 height 22
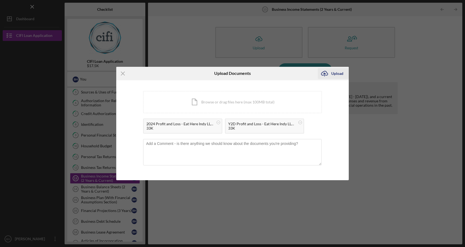
click at [336, 73] on div "Upload" at bounding box center [337, 73] width 12 height 11
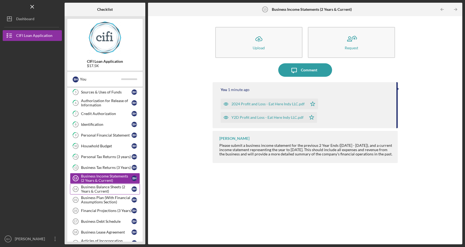
click at [102, 185] on div "Business Balance Sheets (2 Years & Current)" at bounding box center [106, 189] width 51 height 9
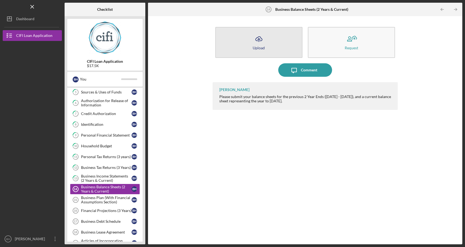
click at [261, 41] on icon "Icon/Upload" at bounding box center [258, 38] width 13 height 13
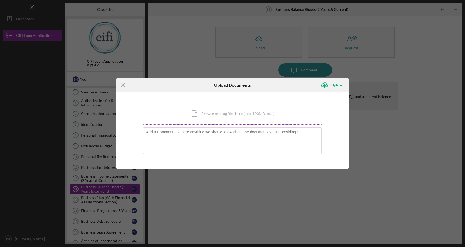
click at [202, 111] on div "Icon/Document Browse or drag files here (max 100MB total) Tap to choose files o…" at bounding box center [232, 114] width 179 height 22
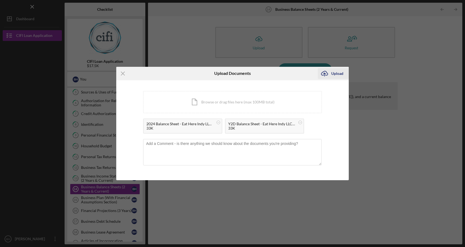
click at [335, 71] on div "Upload" at bounding box center [337, 73] width 12 height 11
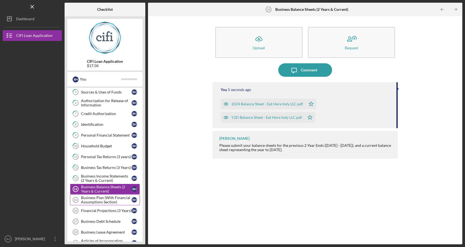
click at [102, 201] on div "Business Plan (With Financial Assumptions Section)" at bounding box center [106, 199] width 51 height 9
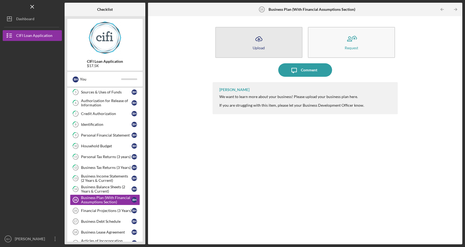
click at [265, 47] on button "Icon/Upload Upload" at bounding box center [258, 42] width 87 height 31
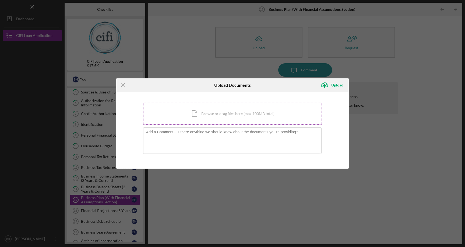
click at [298, 116] on div "Icon/Document Browse or drag files here (max 100MB total) Tap to choose files o…" at bounding box center [232, 114] width 179 height 22
click at [122, 85] on icon "Icon/Menu Close" at bounding box center [122, 84] width 13 height 13
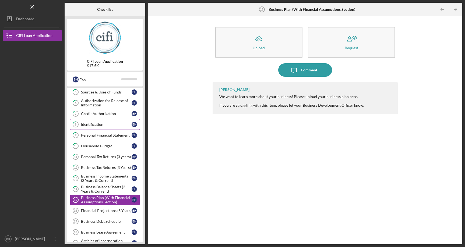
scroll to position [89, 0]
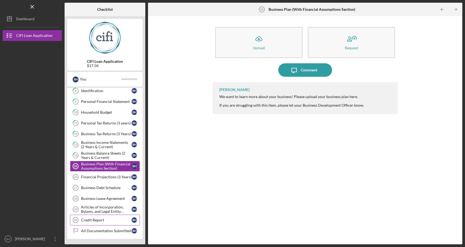
click at [96, 222] on div "Credit Report" at bounding box center [106, 220] width 51 height 4
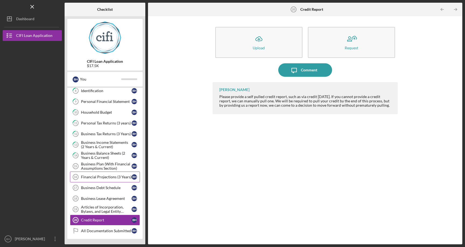
click at [109, 177] on div "Financial Projections (3 Years)" at bounding box center [106, 177] width 51 height 4
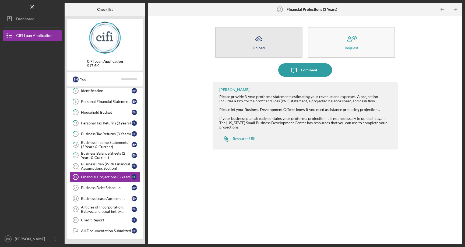
click at [272, 42] on button "Icon/Upload Upload" at bounding box center [258, 42] width 87 height 31
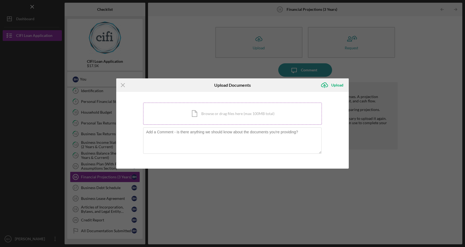
click at [271, 108] on div "Icon/Document Browse or drag files here (max 100MB total) Tap to choose files o…" at bounding box center [232, 114] width 179 height 22
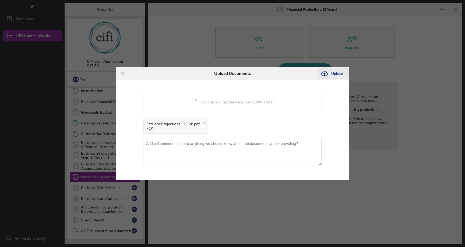
click at [340, 72] on div "Upload" at bounding box center [337, 73] width 12 height 11
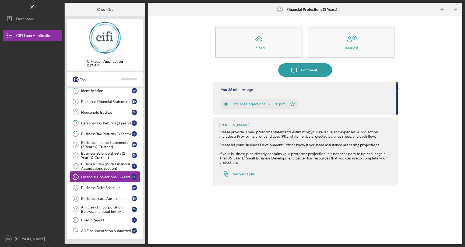
click at [106, 168] on div "Business Plan (With Financial Assumptions Section)" at bounding box center [106, 166] width 51 height 9
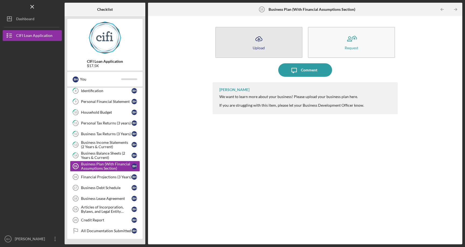
click at [260, 50] on div "Upload" at bounding box center [259, 48] width 12 height 4
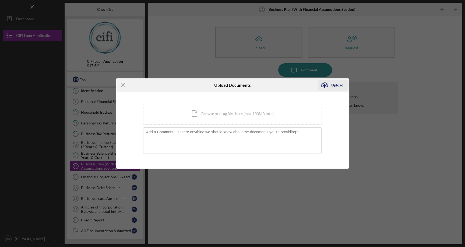
click at [336, 85] on div "Upload" at bounding box center [337, 85] width 12 height 11
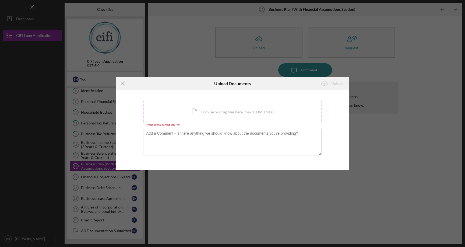
click at [249, 114] on div "Icon/Document Browse or drag files here (max 100MB total) Tap to choose files o…" at bounding box center [232, 112] width 179 height 22
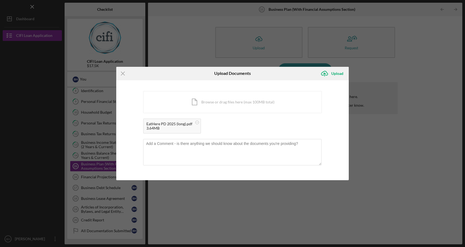
click at [425, 104] on div "Icon/Menu Close Upload Documents Icon/Upload Upload You're uploading documents …" at bounding box center [232, 123] width 465 height 247
click at [197, 122] on circle at bounding box center [197, 122] width 3 height 3
click at [339, 74] on div "Upload" at bounding box center [337, 73] width 12 height 11
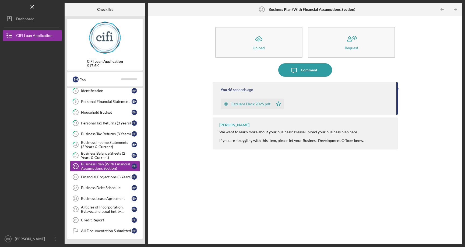
click at [255, 102] on div "EatHere Deck 2025.pdf" at bounding box center [251, 104] width 39 height 4
click at [255, 102] on body "Icon/Menu Business Plan (With Financial Assumptions Section) 15 Business Plan (…" at bounding box center [232, 123] width 465 height 247
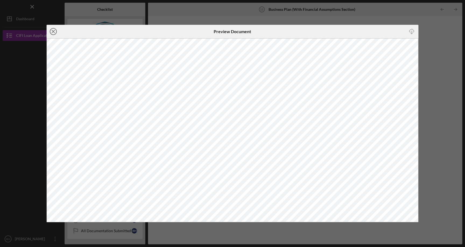
click at [52, 33] on icon "Icon/Close" at bounding box center [53, 31] width 13 height 13
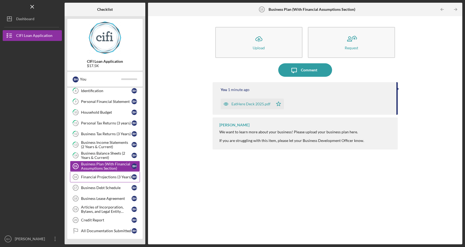
click at [91, 179] on link "Financial Projections (3 Years) 16 Financial Projections (3 Years) B H" at bounding box center [105, 176] width 70 height 11
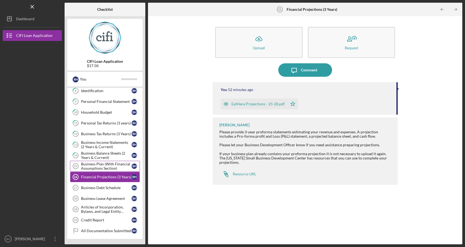
click at [94, 168] on div "Business Plan (With Financial Assumptions Section)" at bounding box center [106, 166] width 51 height 9
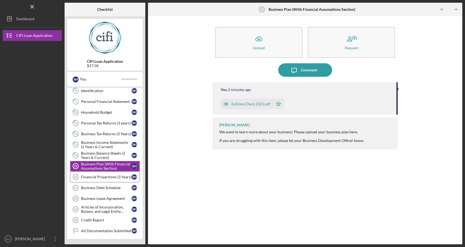
click at [100, 178] on div "Financial Projections (3 Years)" at bounding box center [106, 177] width 51 height 4
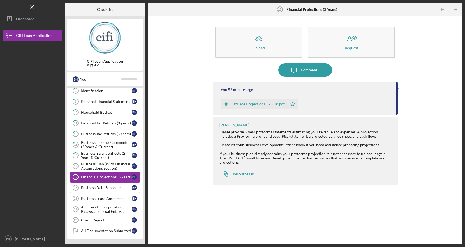
click at [103, 186] on div "Business Debt Schedule" at bounding box center [106, 187] width 51 height 4
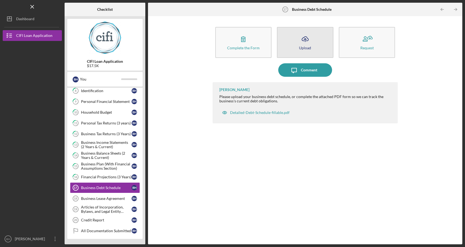
click at [300, 46] on div "Upload" at bounding box center [305, 48] width 12 height 4
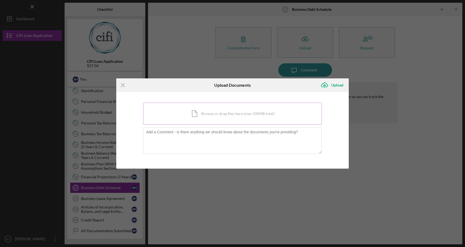
click at [233, 112] on div "Icon/Document Browse or drag files here (max 100MB total) Tap to choose files o…" at bounding box center [232, 114] width 179 height 22
click at [124, 85] on icon "Icon/Menu Close" at bounding box center [122, 84] width 13 height 13
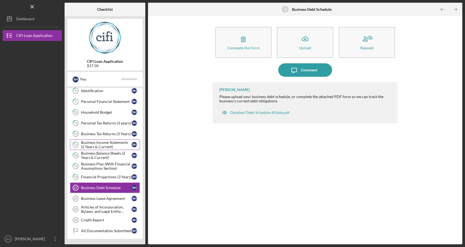
click at [101, 143] on div "Business Income Statements (2 Years & Current)" at bounding box center [106, 144] width 51 height 9
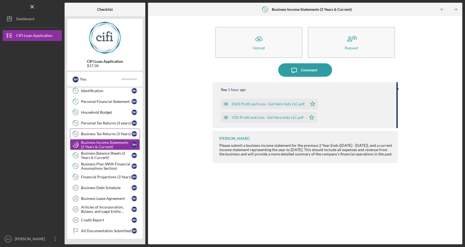
click at [93, 135] on div "Business Tax Returns (3 Years)" at bounding box center [106, 134] width 51 height 4
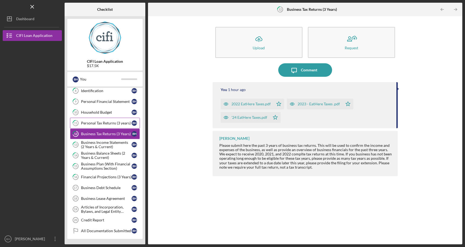
click at [101, 123] on div "Personal Tax Returns (3 years)" at bounding box center [106, 123] width 51 height 4
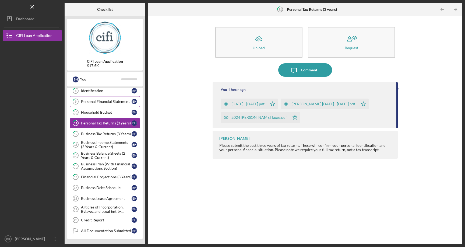
click at [109, 106] on link "9 Personal Financial Statement B H" at bounding box center [105, 101] width 70 height 11
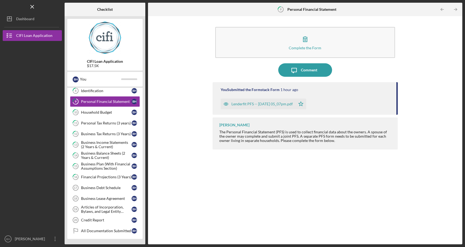
click at [266, 102] on div "Lenderfit PFS -- 2025-09-15 05_07pm.pdf" at bounding box center [262, 104] width 61 height 4
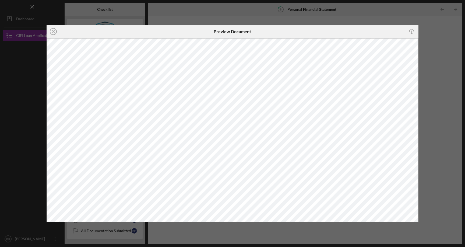
click at [449, 131] on div "Icon/Close Preview Document Icon/Download" at bounding box center [232, 123] width 465 height 247
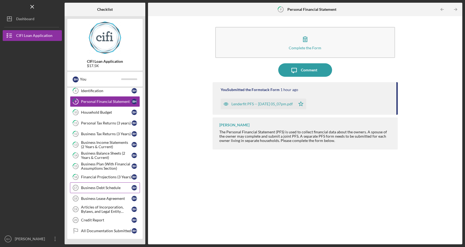
click at [96, 188] on div "Business Debt Schedule" at bounding box center [106, 187] width 51 height 4
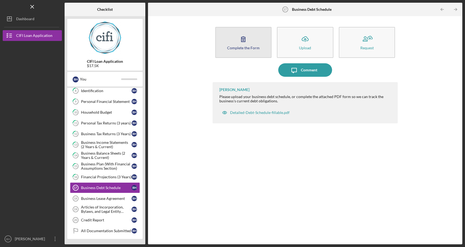
click at [251, 36] on button "Complete the Form Form" at bounding box center [243, 42] width 57 height 31
click at [249, 52] on button "Complete the Form Form" at bounding box center [243, 42] width 57 height 31
click at [262, 113] on div "Detailed-Debt-Schedule-fillable.pdf" at bounding box center [259, 112] width 59 height 4
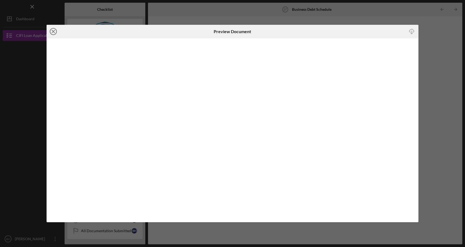
click at [53, 30] on icon "Icon/Close" at bounding box center [53, 31] width 13 height 13
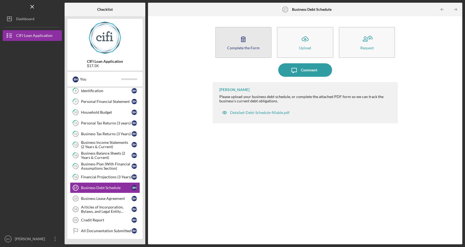
click at [238, 44] on icon "button" at bounding box center [243, 38] width 13 height 13
click at [263, 115] on div "Detailed-Debt-Schedule-fillable.pdf" at bounding box center [255, 112] width 73 height 11
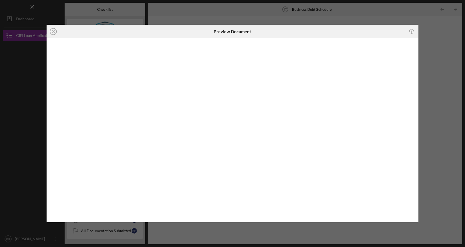
click at [412, 29] on icon "Icon/Download" at bounding box center [412, 31] width 12 height 12
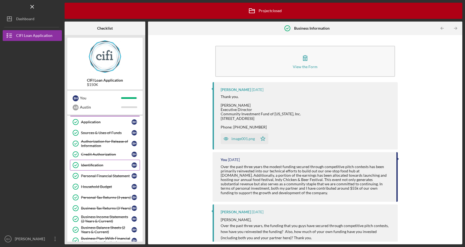
scroll to position [44, 0]
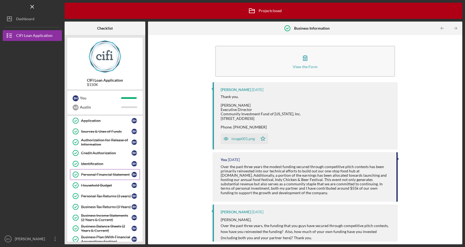
click at [103, 177] on link "Personal Financial Statement Personal Financial Statement B H" at bounding box center [105, 174] width 70 height 11
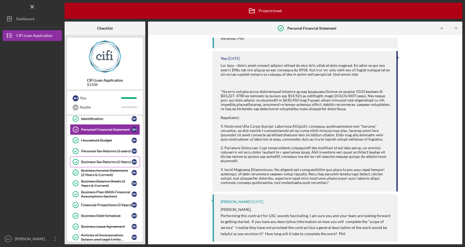
scroll to position [96, 0]
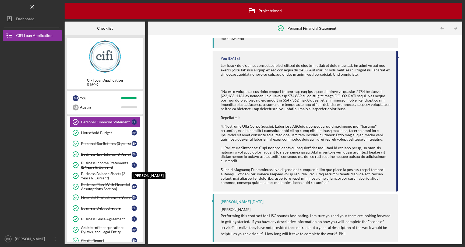
scroll to position [117, 0]
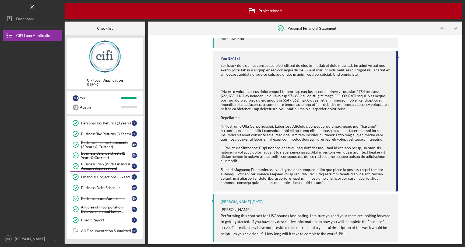
click at [106, 166] on div "Business Plan (With Financial Assumptions Section)" at bounding box center [106, 166] width 51 height 9
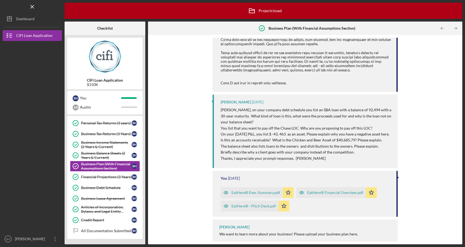
scroll to position [228, 0]
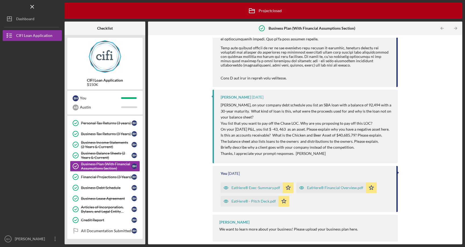
click at [344, 189] on div "EatHere® Financial Overview.pdf" at bounding box center [335, 187] width 56 height 4
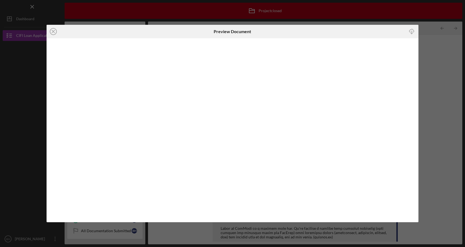
scroll to position [228, 0]
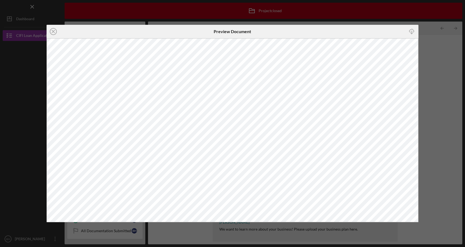
click at [439, 118] on div "Icon/Close Preview Document Icon/Download" at bounding box center [232, 123] width 465 height 247
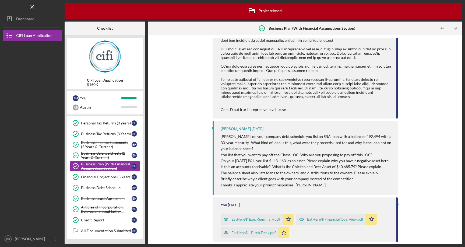
scroll to position [228, 0]
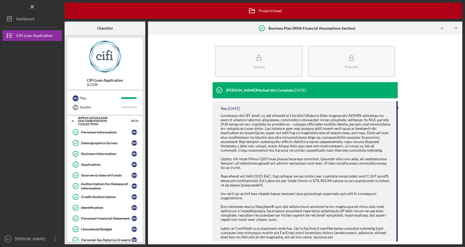
scroll to position [228, 0]
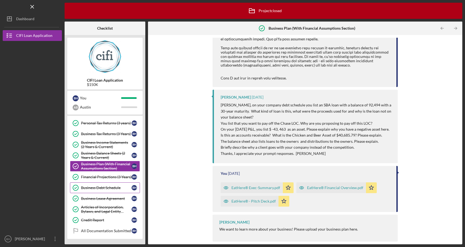
click at [105, 184] on link "Business Debt Schedule Business Debt Schedule B H" at bounding box center [105, 187] width 70 height 11
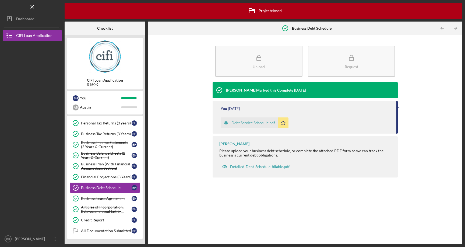
click at [248, 123] on div "Debt Service Schedule.pdf" at bounding box center [254, 123] width 44 height 4
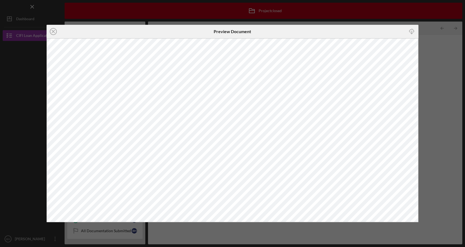
click at [438, 105] on div "Icon/Close Preview Document Icon/Download" at bounding box center [232, 123] width 465 height 247
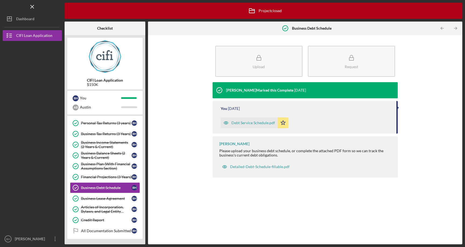
click at [251, 125] on div "Debt Service Schedule.pdf" at bounding box center [249, 122] width 57 height 11
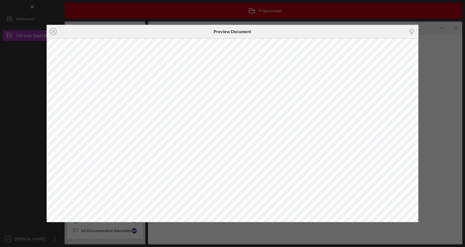
click at [433, 155] on div "Icon/Close Preview Document Icon/Download" at bounding box center [232, 123] width 465 height 247
